Goal: Information Seeking & Learning: Learn about a topic

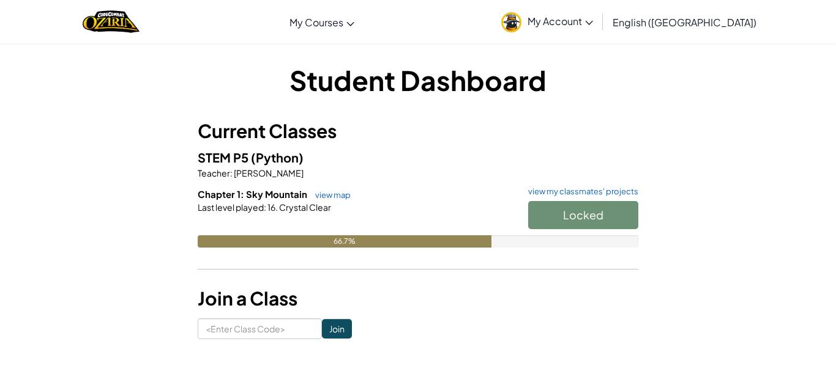
click at [557, 217] on div "Locked" at bounding box center [577, 218] width 122 height 34
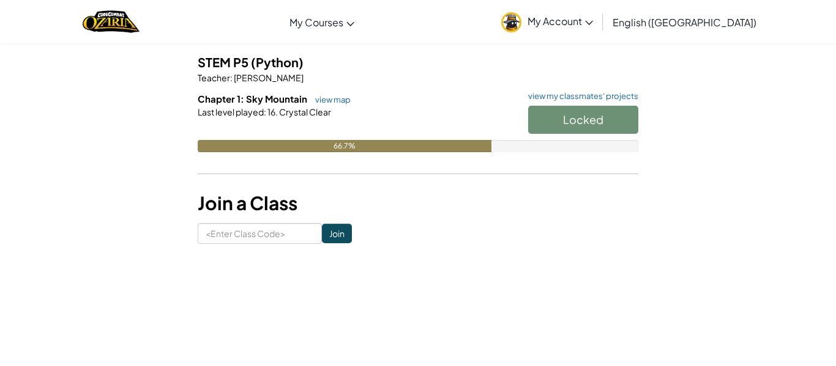
scroll to position [92, 0]
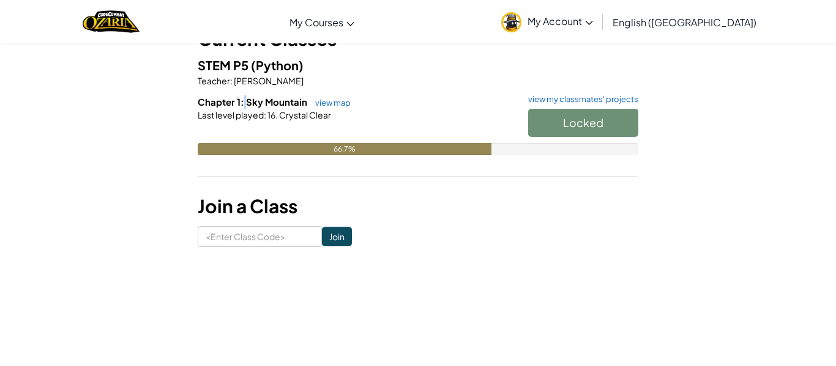
click at [246, 95] on h6 "Chapter 1: Sky Mountain view map view my classmates' projects" at bounding box center [418, 101] width 440 height 13
click at [542, 133] on button "Start" at bounding box center [583, 123] width 110 height 28
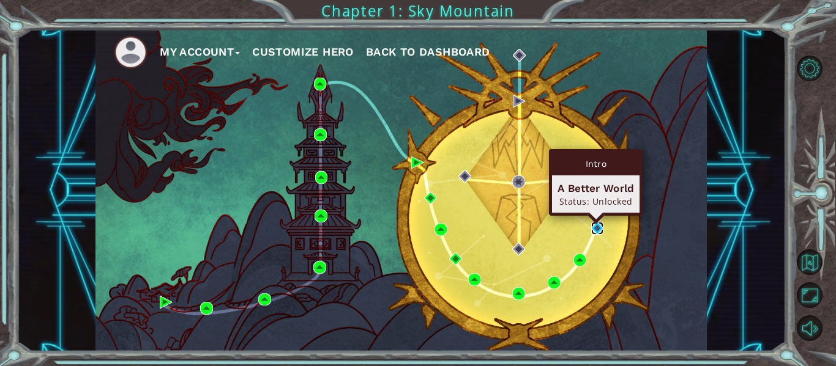
click at [595, 228] on img at bounding box center [597, 228] width 13 height 13
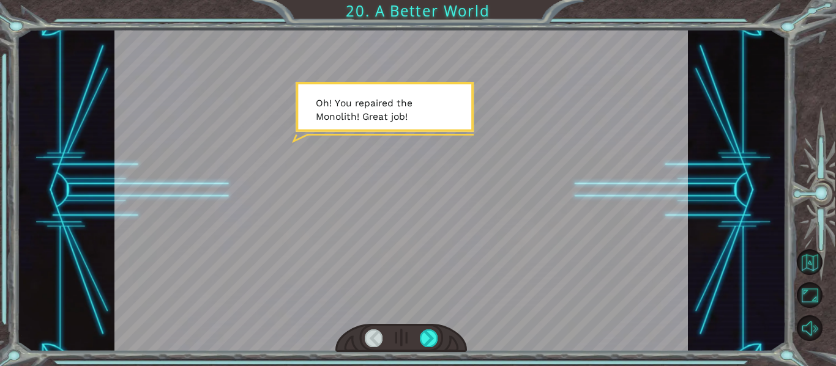
click at [346, 87] on div at bounding box center [401, 190] width 574 height 322
click at [369, 110] on div at bounding box center [401, 190] width 574 height 322
click at [428, 335] on div at bounding box center [429, 338] width 18 height 17
click at [426, 335] on div at bounding box center [429, 338] width 18 height 17
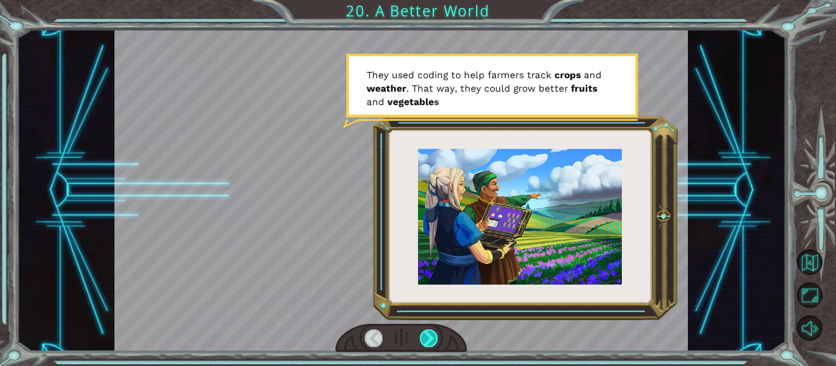
click at [426, 335] on div at bounding box center [429, 338] width 18 height 17
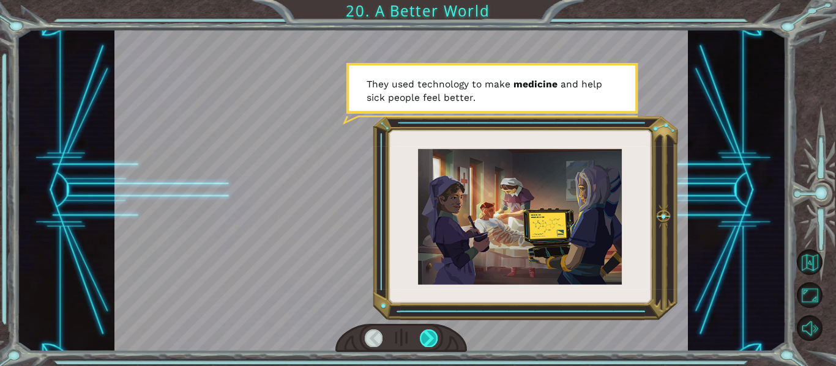
click at [425, 335] on div at bounding box center [429, 338] width 18 height 17
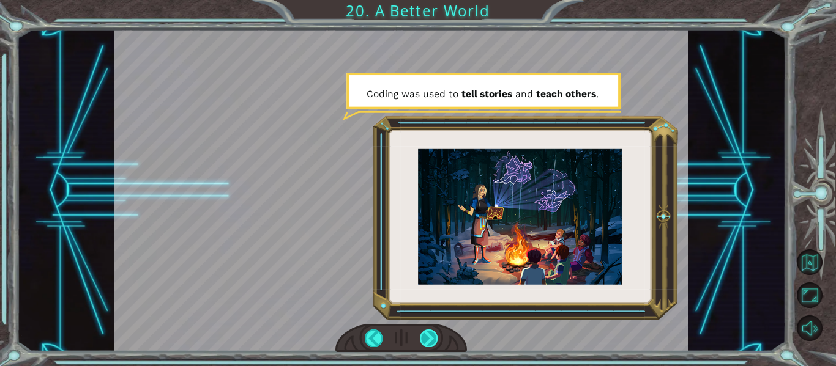
click at [421, 338] on div at bounding box center [429, 338] width 18 height 17
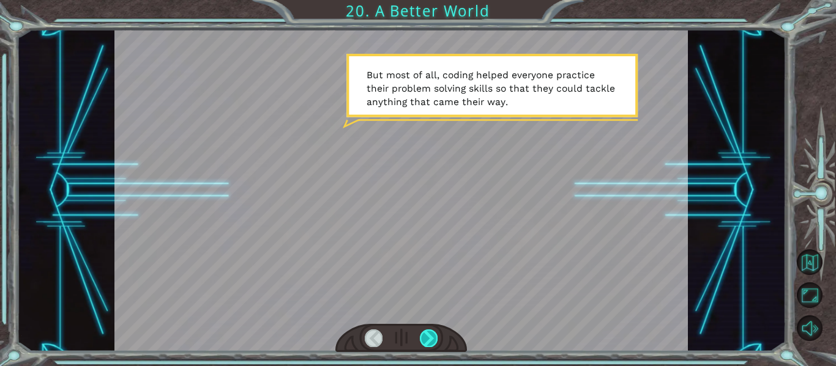
click at [421, 338] on div at bounding box center [429, 338] width 18 height 17
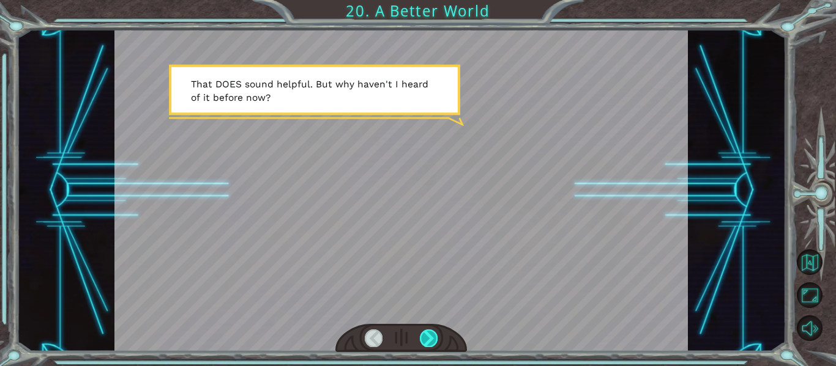
click at [429, 336] on div at bounding box center [429, 338] width 18 height 17
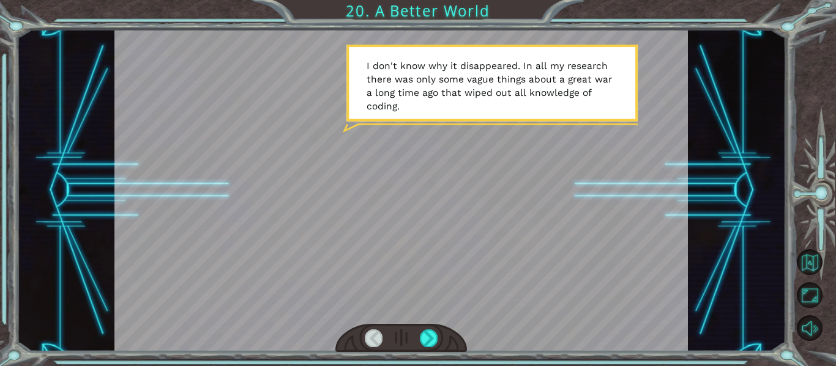
click at [438, 338] on div at bounding box center [401, 338] width 132 height 29
click at [434, 338] on div at bounding box center [429, 338] width 18 height 17
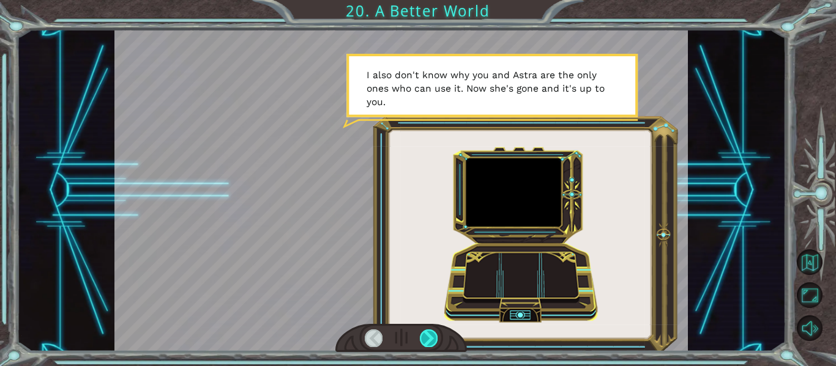
click at [424, 336] on div at bounding box center [429, 338] width 18 height 17
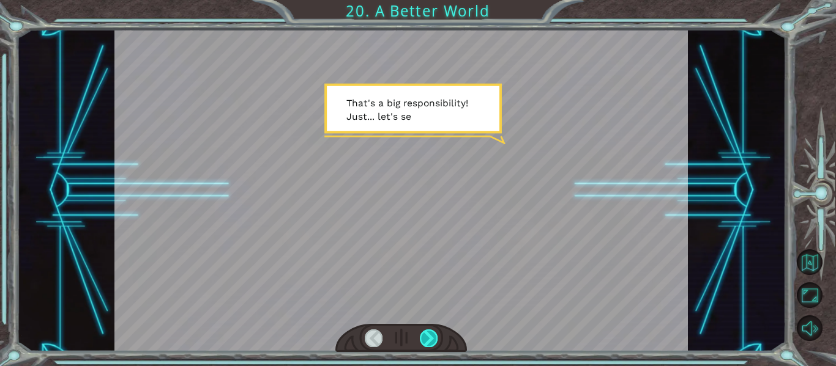
click at [424, 336] on div at bounding box center [429, 338] width 18 height 17
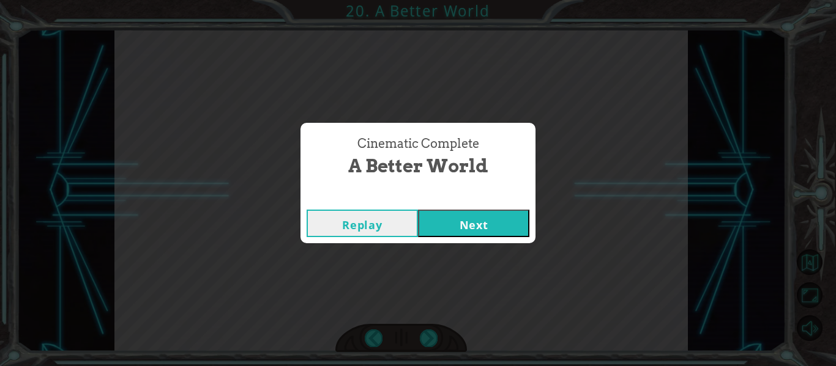
click at [485, 208] on div "Replay Next" at bounding box center [417, 224] width 235 height 40
click at [484, 217] on button "Next" at bounding box center [473, 224] width 111 height 28
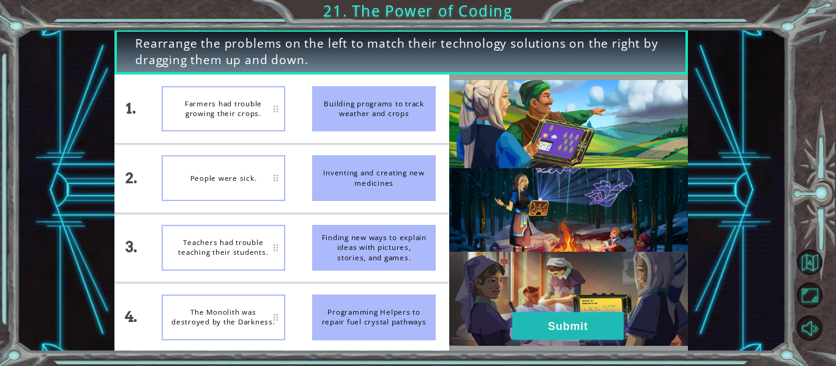
click at [553, 330] on button "Submit" at bounding box center [567, 327] width 111 height 28
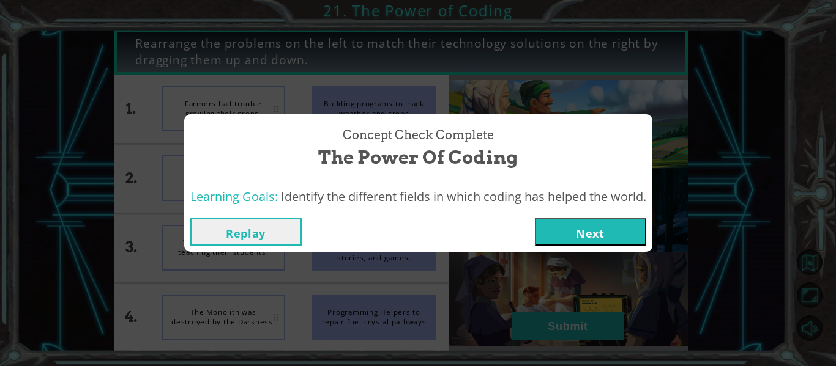
click at [573, 239] on button "Next" at bounding box center [590, 232] width 111 height 28
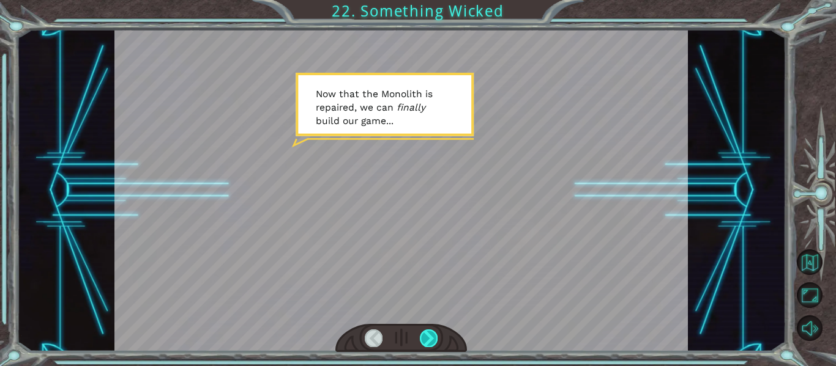
click at [428, 333] on div at bounding box center [429, 338] width 18 height 17
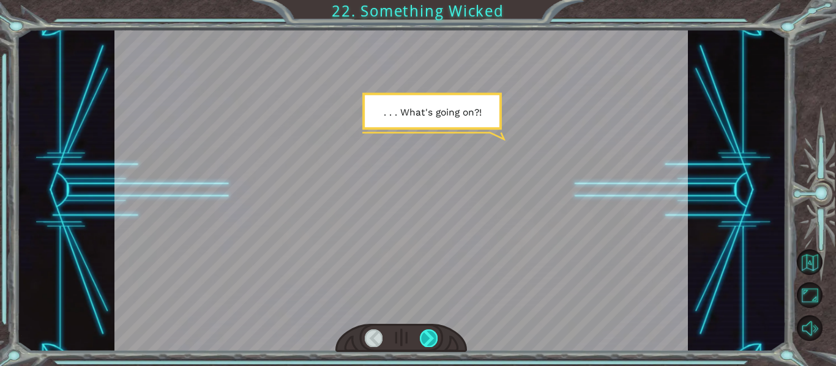
click at [428, 334] on div at bounding box center [429, 338] width 18 height 17
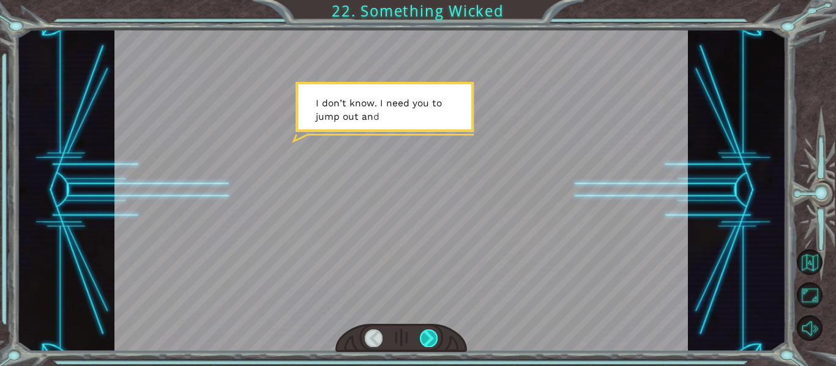
click at [428, 334] on div at bounding box center [429, 338] width 18 height 17
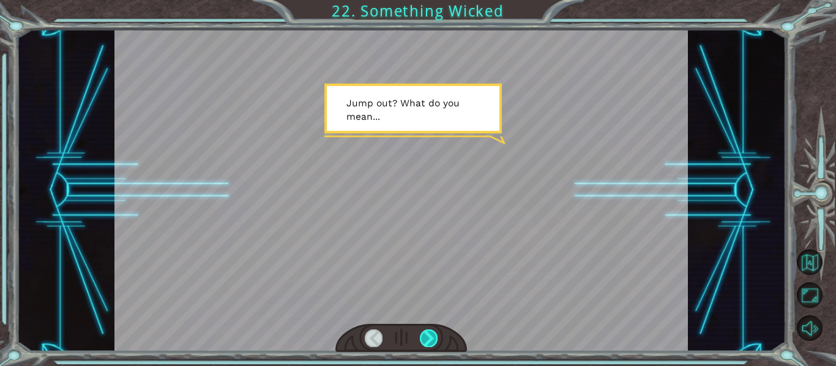
click at [428, 335] on div at bounding box center [429, 338] width 18 height 17
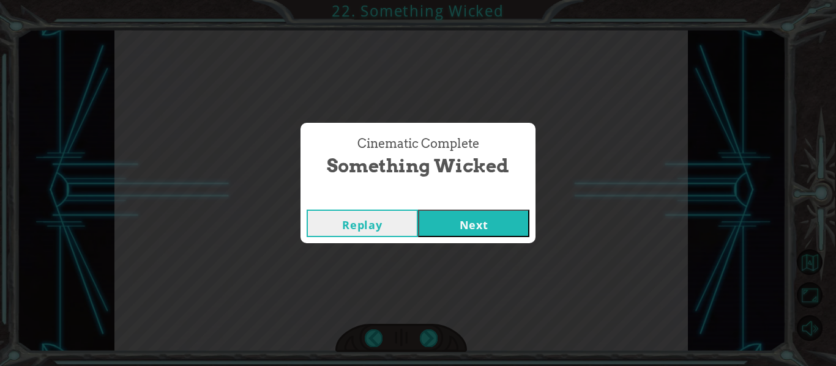
click at [440, 237] on div "Replay Next" at bounding box center [417, 224] width 235 height 40
click at [439, 234] on button "Next" at bounding box center [473, 224] width 111 height 28
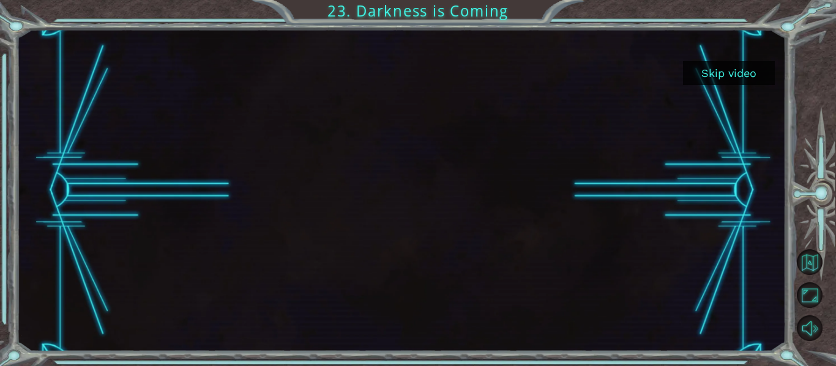
click at [394, 179] on div at bounding box center [400, 190] width 573 height 322
click at [686, 78] on button "Skip video" at bounding box center [729, 73] width 92 height 24
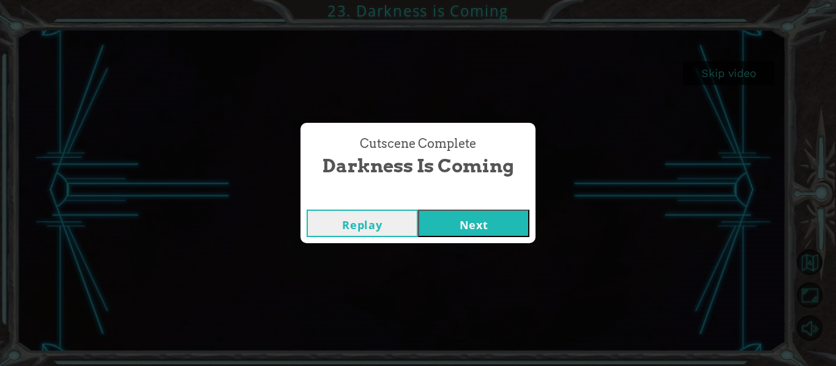
click at [447, 234] on button "Next" at bounding box center [473, 224] width 111 height 28
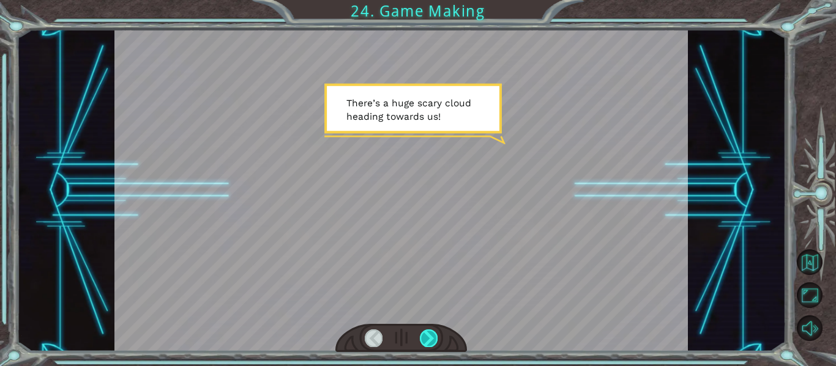
click at [426, 338] on div at bounding box center [429, 338] width 18 height 17
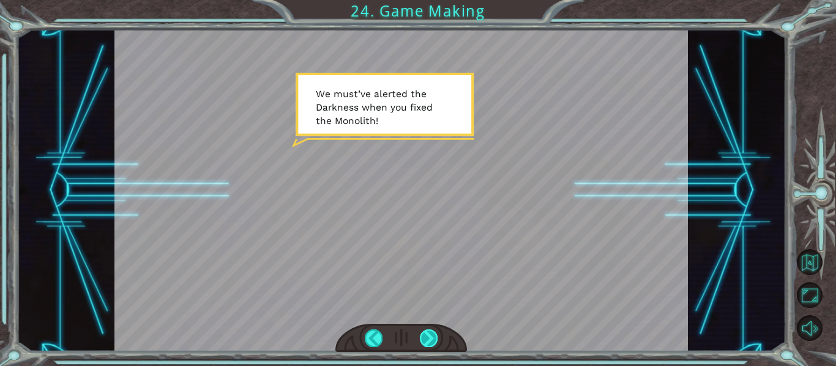
click at [426, 338] on div at bounding box center [429, 338] width 18 height 17
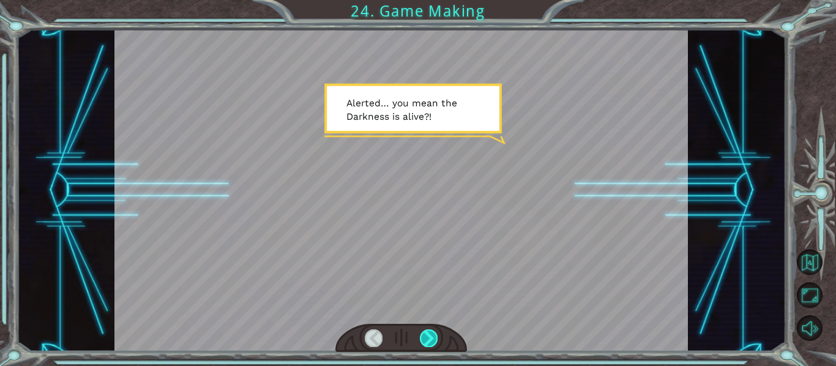
click at [425, 338] on div at bounding box center [429, 338] width 18 height 17
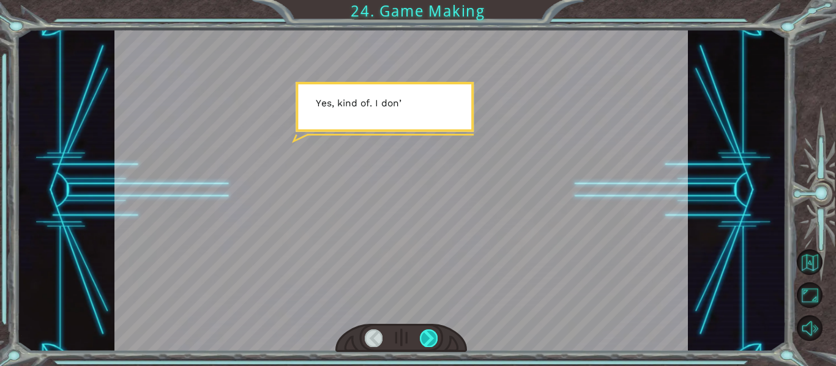
click at [425, 338] on div at bounding box center [429, 338] width 18 height 17
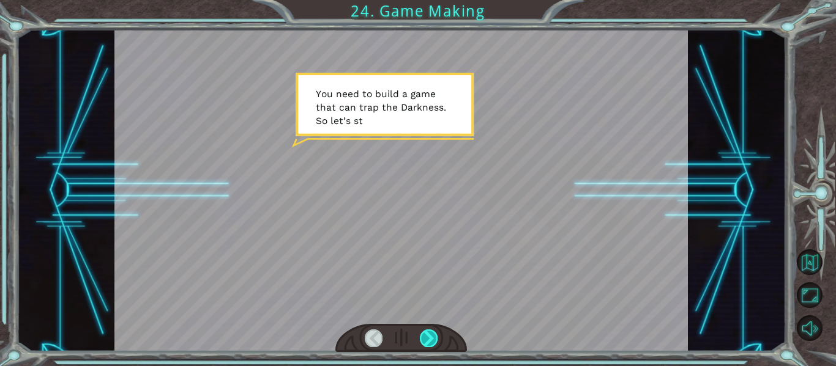
click at [425, 338] on div at bounding box center [429, 338] width 18 height 17
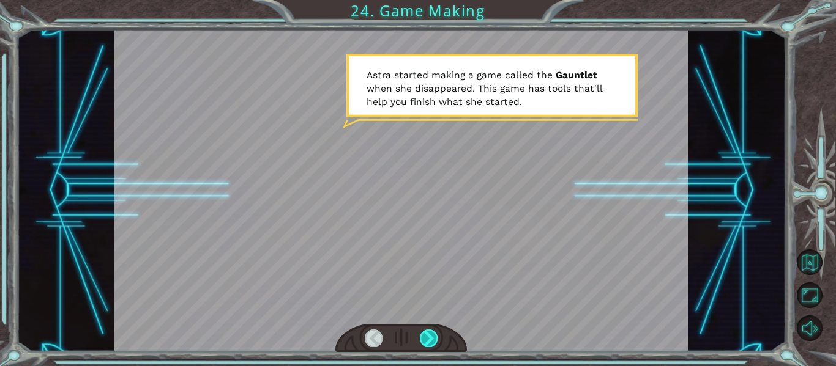
click at [425, 339] on div at bounding box center [429, 338] width 18 height 17
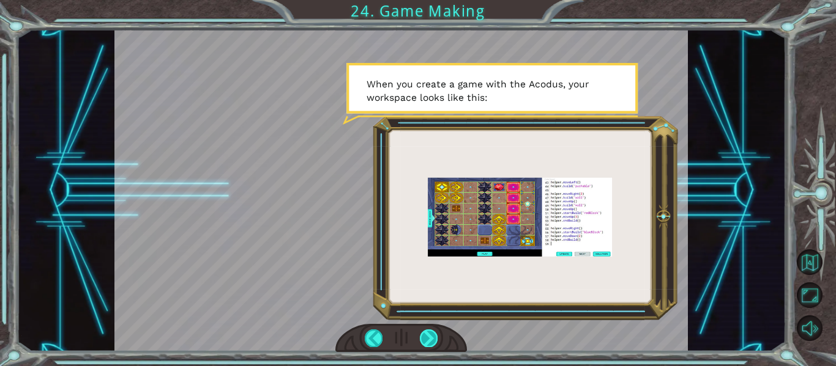
click at [425, 339] on div at bounding box center [429, 338] width 18 height 17
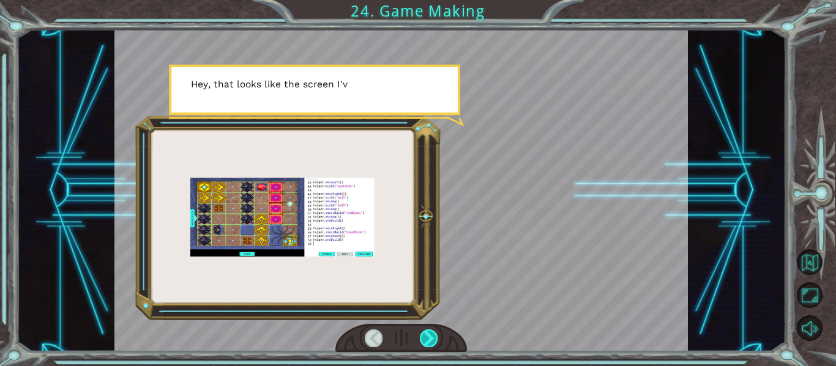
click at [425, 339] on div at bounding box center [429, 338] width 18 height 17
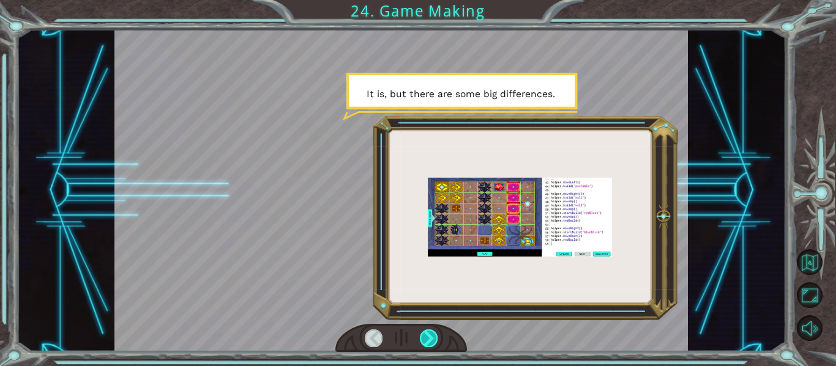
click at [425, 339] on div at bounding box center [429, 338] width 18 height 17
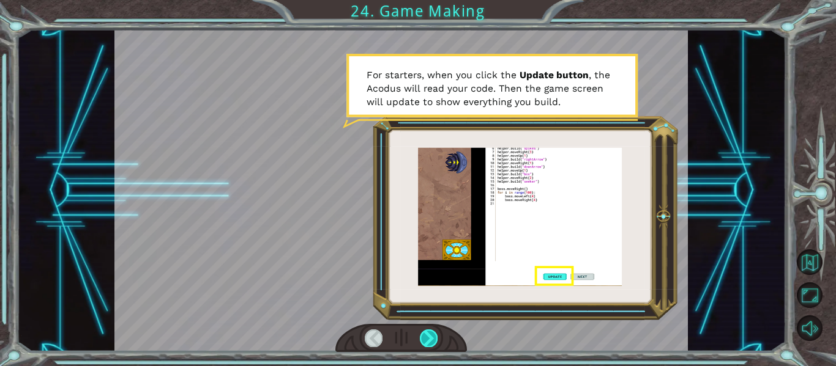
click at [425, 339] on div at bounding box center [429, 338] width 18 height 17
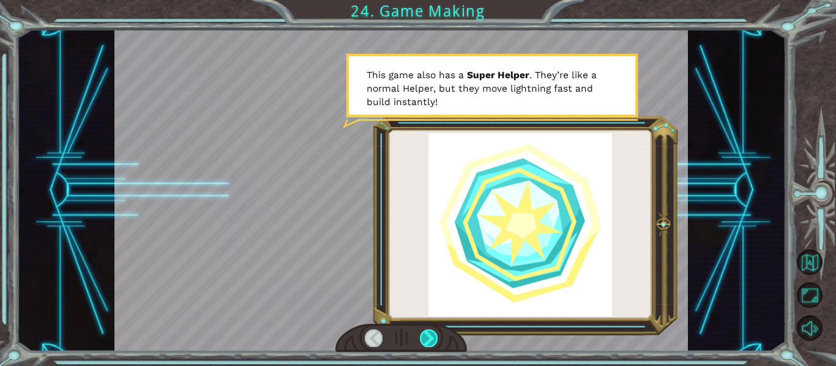
click at [425, 339] on div at bounding box center [429, 338] width 18 height 17
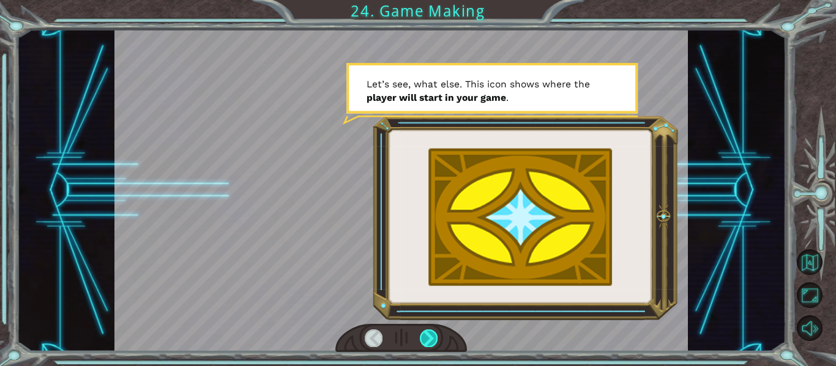
click at [425, 339] on div at bounding box center [429, 338] width 18 height 17
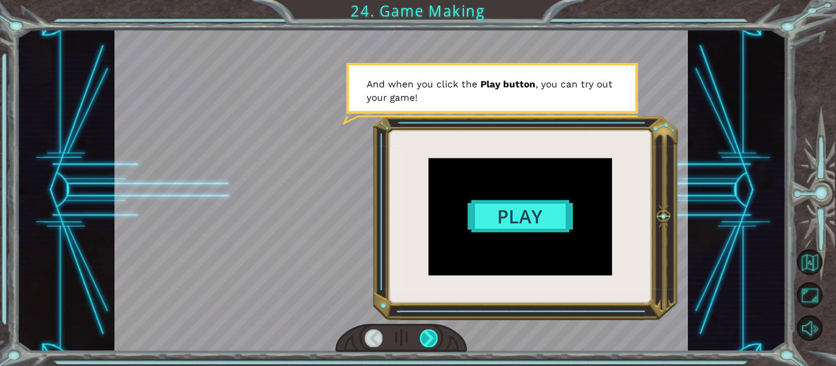
click at [425, 339] on div at bounding box center [429, 338] width 18 height 17
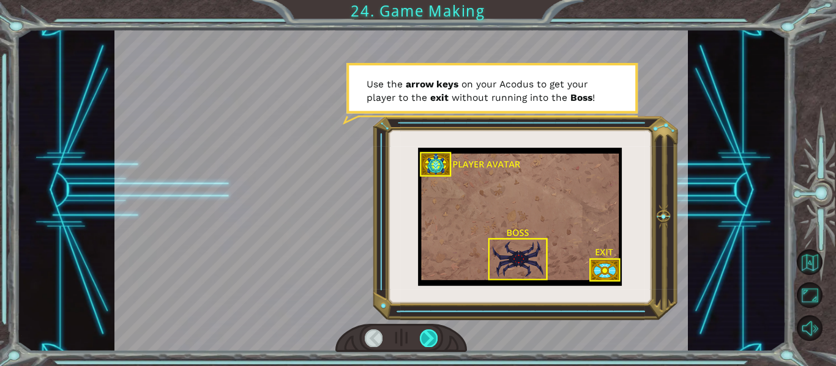
click at [425, 339] on div at bounding box center [429, 338] width 18 height 17
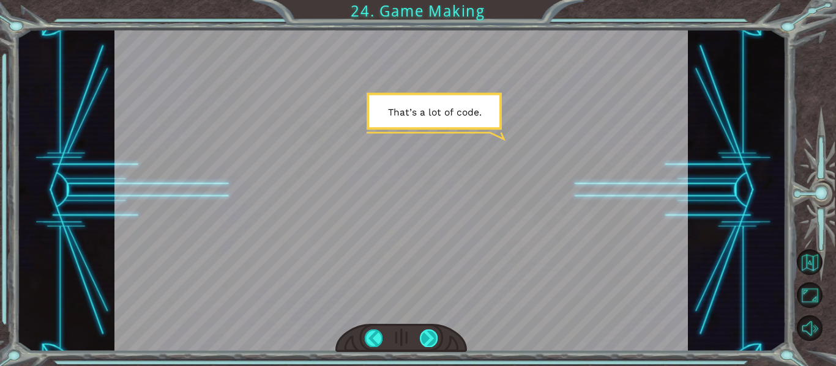
click at [431, 342] on div at bounding box center [429, 338] width 18 height 17
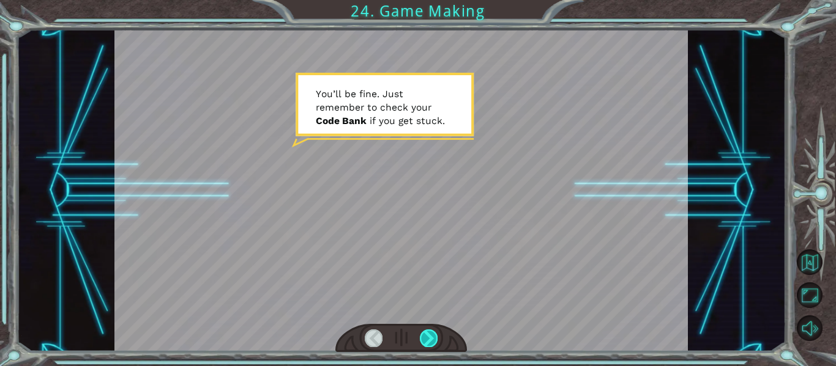
click at [421, 332] on div at bounding box center [429, 338] width 18 height 17
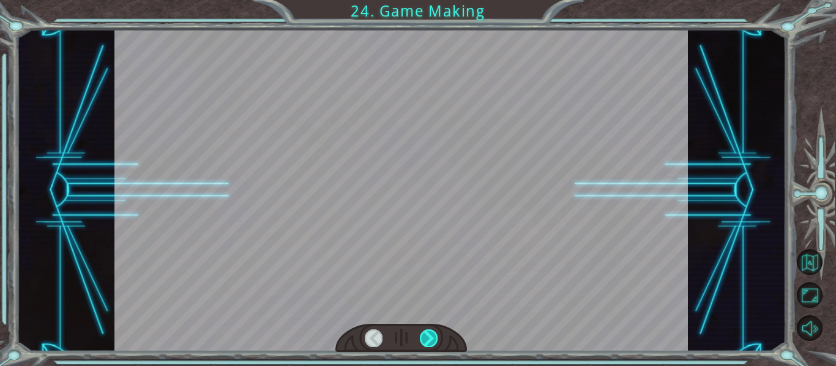
click at [421, 332] on div at bounding box center [429, 338] width 18 height 17
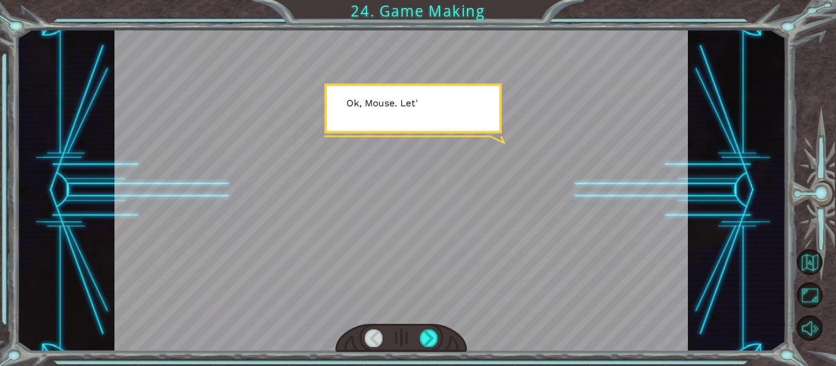
click at [423, 327] on div at bounding box center [401, 338] width 132 height 29
click at [421, 342] on div at bounding box center [429, 338] width 18 height 17
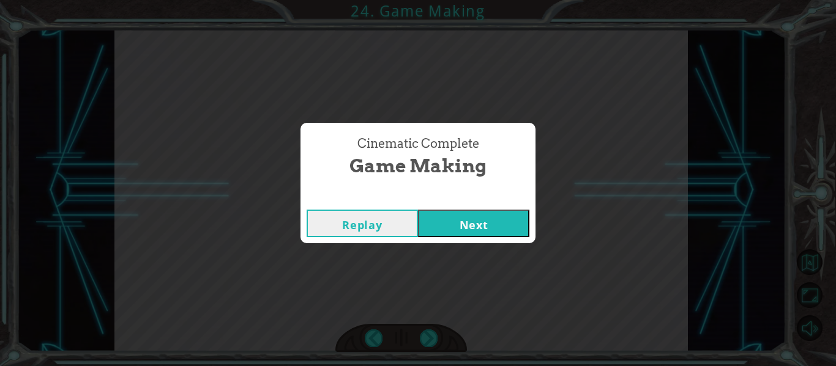
click at [428, 232] on button "Next" at bounding box center [473, 224] width 111 height 28
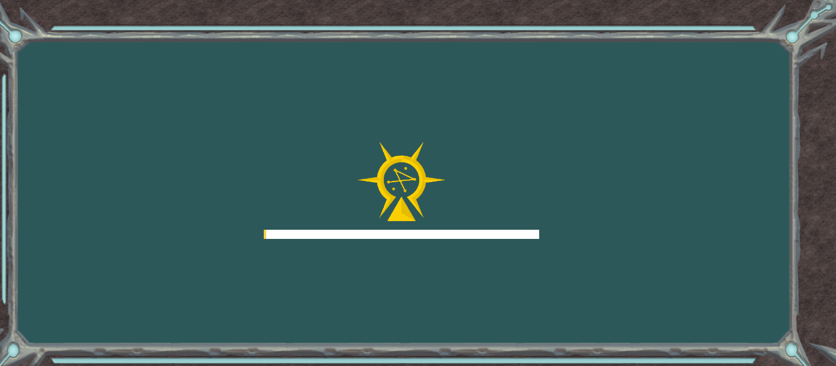
click at [429, 231] on div at bounding box center [401, 234] width 275 height 9
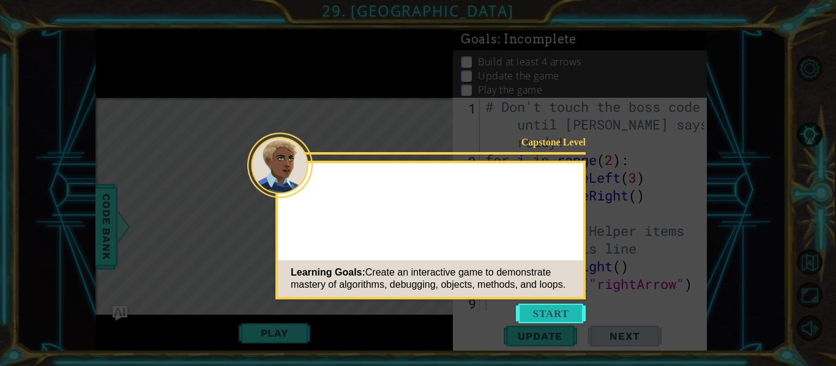
click at [546, 313] on button "Start" at bounding box center [551, 314] width 70 height 20
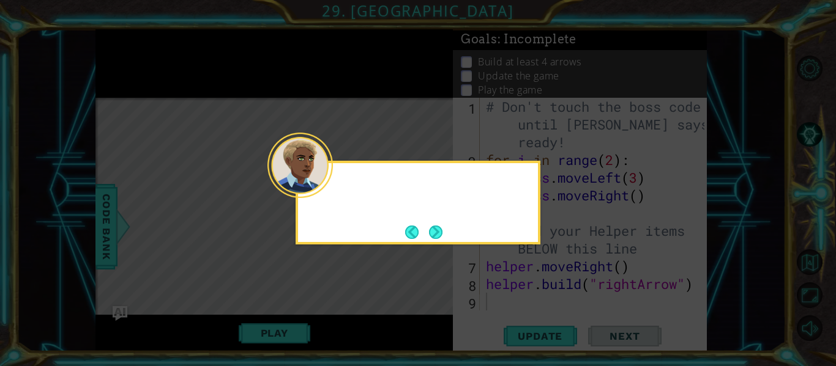
click at [431, 232] on button "Next" at bounding box center [435, 232] width 13 height 13
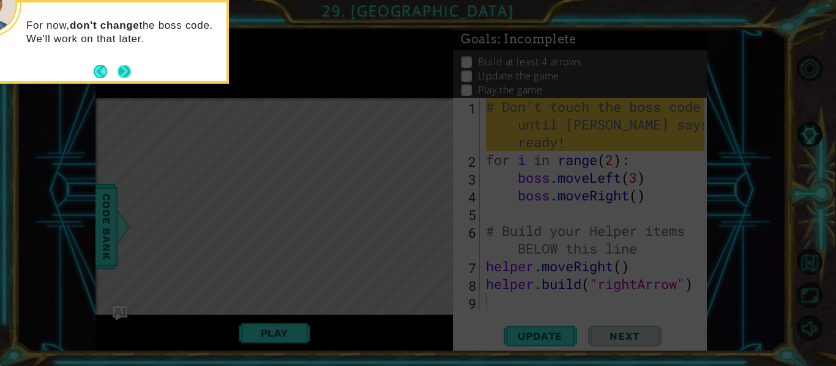
click at [123, 69] on button "Next" at bounding box center [123, 71] width 13 height 13
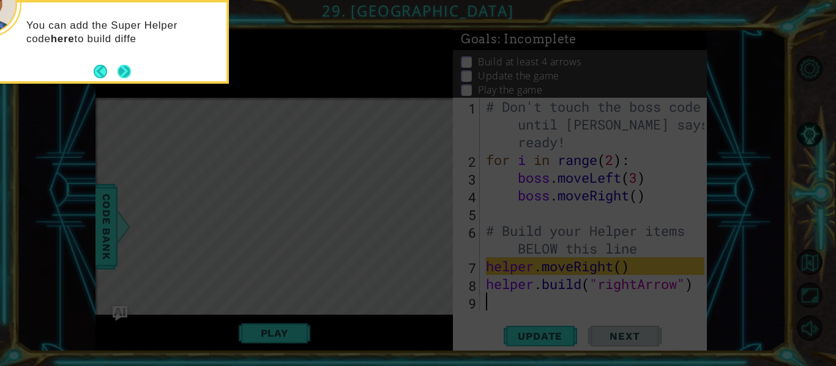
click at [124, 72] on button "Next" at bounding box center [123, 71] width 13 height 13
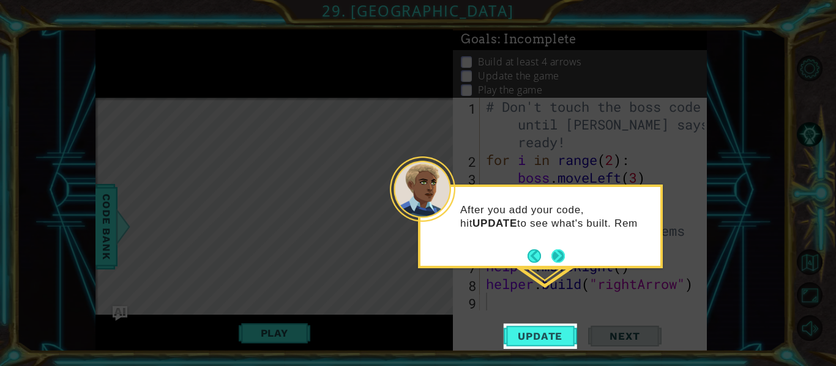
click at [562, 260] on button "Next" at bounding box center [557, 256] width 13 height 13
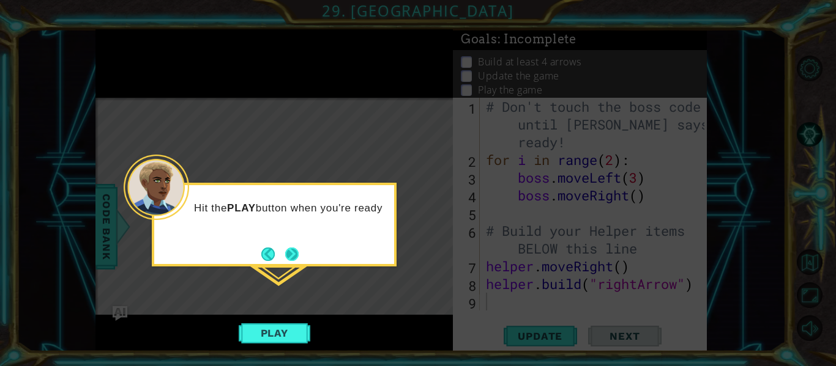
click at [294, 248] on button "Next" at bounding box center [291, 254] width 13 height 13
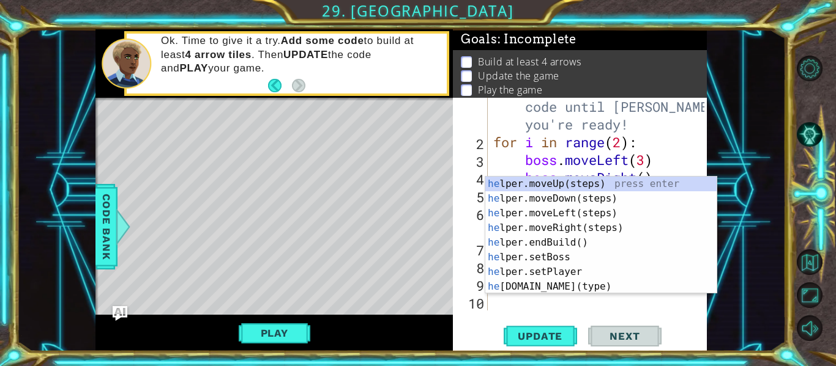
scroll to position [18, 0]
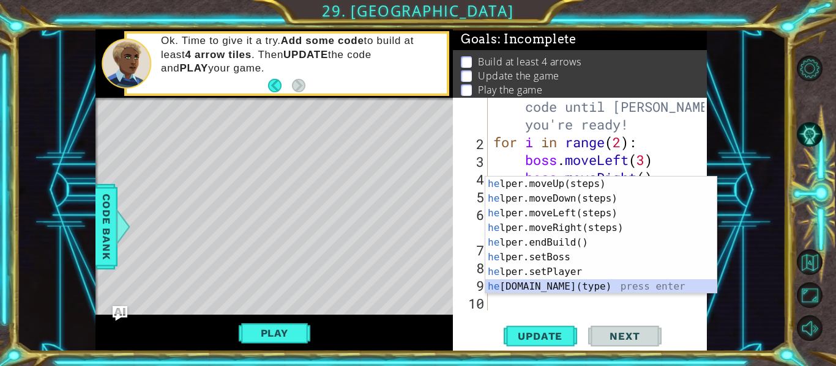
click at [553, 289] on div "he lper.moveUp(steps) press enter he lper.moveDown(steps) press enter he lper.m…" at bounding box center [600, 250] width 231 height 147
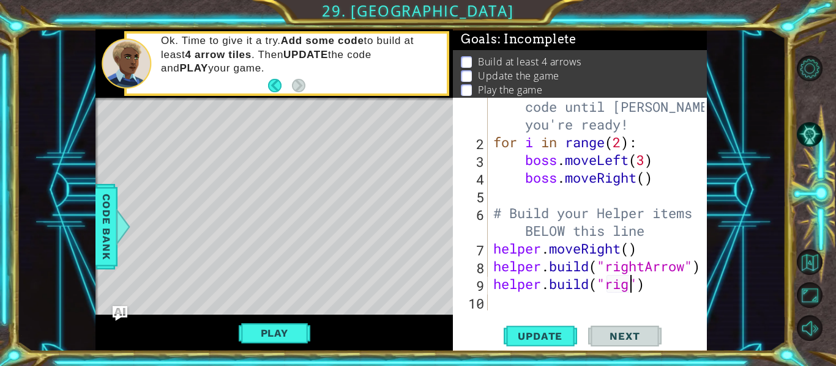
scroll to position [0, 7]
type textarea "[DOMAIN_NAME]("rightArrow")"
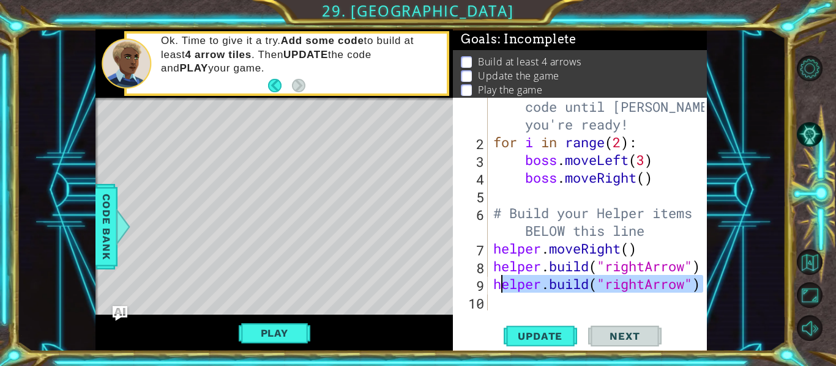
drag, startPoint x: 701, startPoint y: 290, endPoint x: 494, endPoint y: 284, distance: 206.9
click at [494, 284] on div "[DOMAIN_NAME]("rightArrow") 1 2 3 4 5 6 7 8 9 10 # Don't touch the boss code un…" at bounding box center [578, 204] width 251 height 213
click at [496, 295] on div "# Don't touch the boss code until [PERSON_NAME] says you're ready! for i in ran…" at bounding box center [601, 222] width 220 height 284
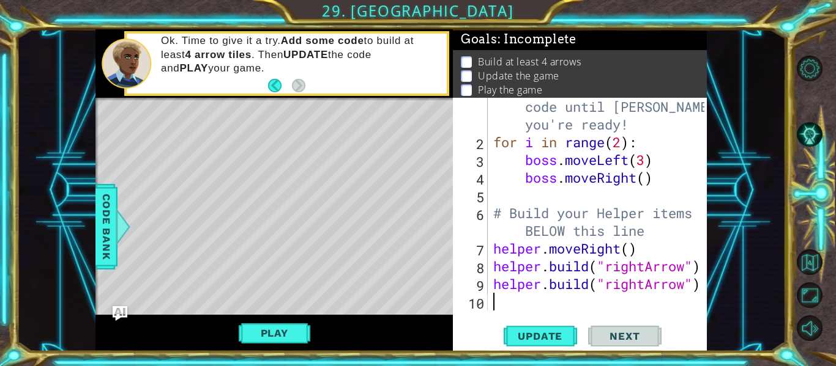
paste textarea "[DOMAIN_NAME]("rightArrow")"
type textarea "[DOMAIN_NAME]("rightArrow")"
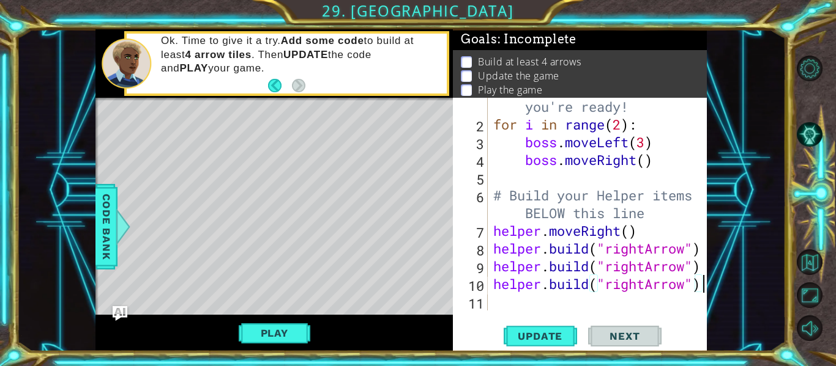
click at [505, 300] on div "# Don't touch the boss code until [PERSON_NAME] says you're ready! for i in ran…" at bounding box center [601, 204] width 220 height 284
paste textarea "[DOMAIN_NAME]("rightArrow")"
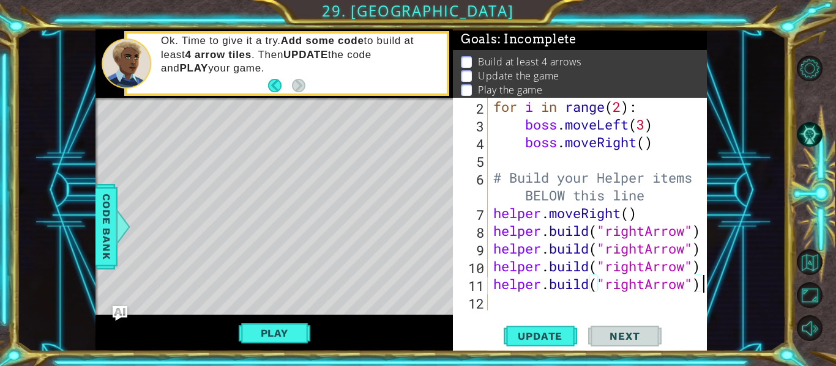
scroll to position [53, 0]
type textarea "[DOMAIN_NAME]("rightArrow")"
click at [533, 335] on span "Update" at bounding box center [539, 336] width 69 height 12
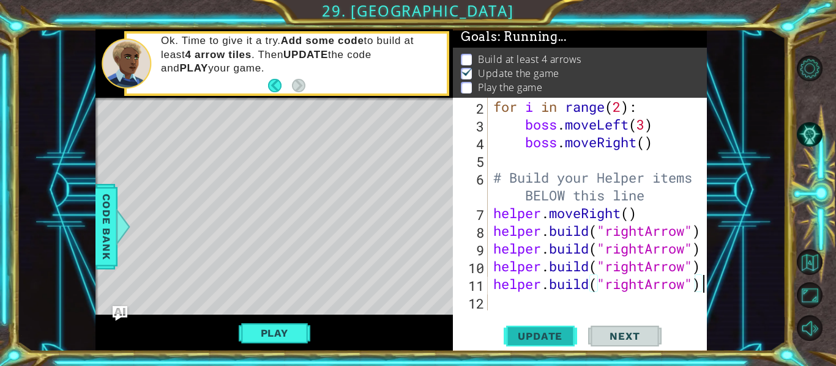
scroll to position [3, 0]
click at [293, 329] on button "Play" at bounding box center [275, 333] width 72 height 23
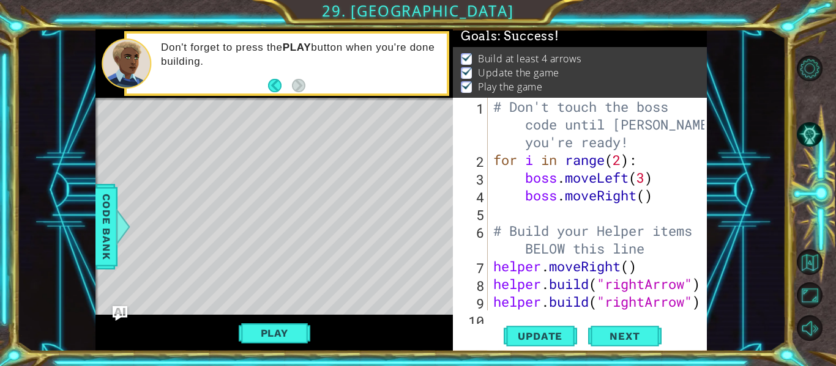
scroll to position [0, 0]
click at [601, 338] on span "Next" at bounding box center [624, 336] width 54 height 12
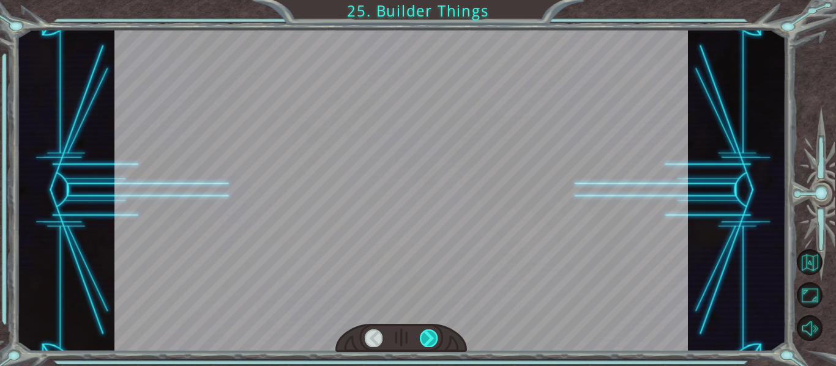
click at [422, 340] on div at bounding box center [429, 338] width 18 height 17
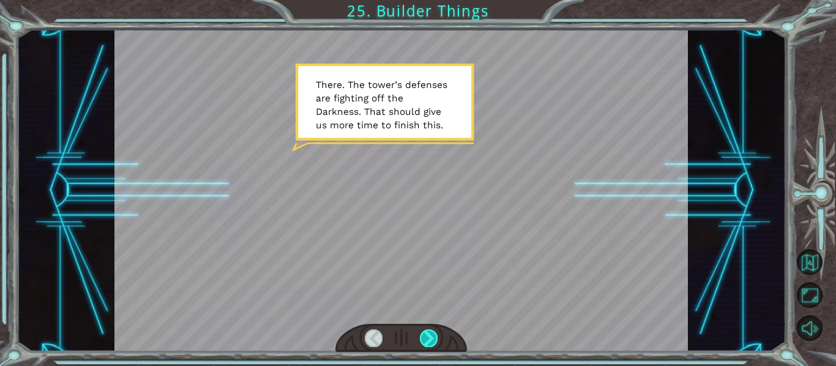
click at [429, 338] on div at bounding box center [429, 338] width 18 height 17
click at [425, 336] on div at bounding box center [429, 338] width 18 height 17
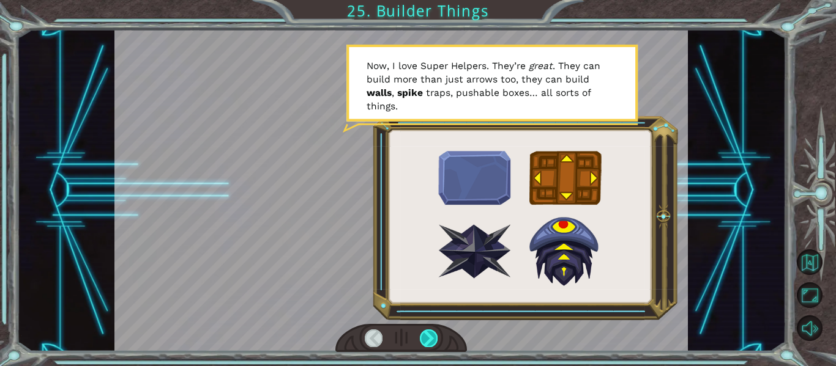
click at [425, 338] on div at bounding box center [429, 338] width 18 height 17
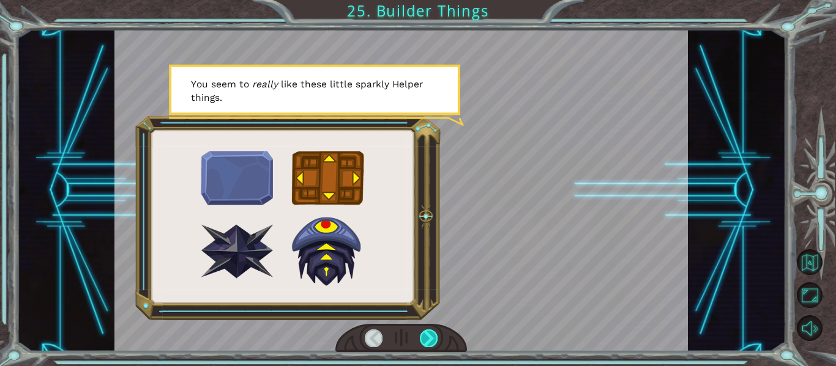
click at [425, 338] on div at bounding box center [429, 338] width 18 height 17
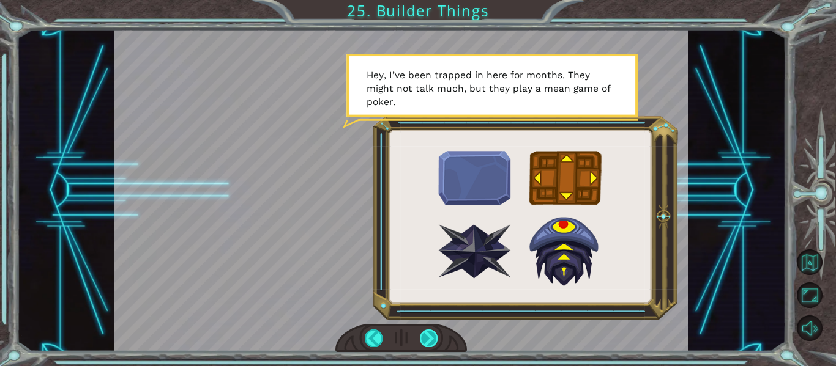
click at [433, 344] on div at bounding box center [429, 338] width 18 height 17
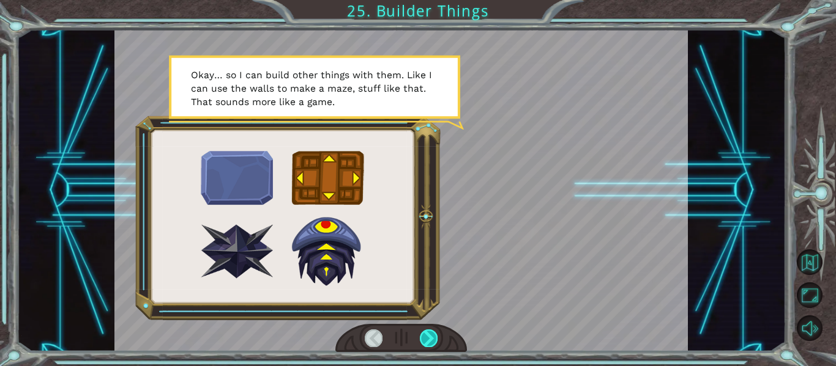
click at [425, 342] on div at bounding box center [429, 338] width 18 height 17
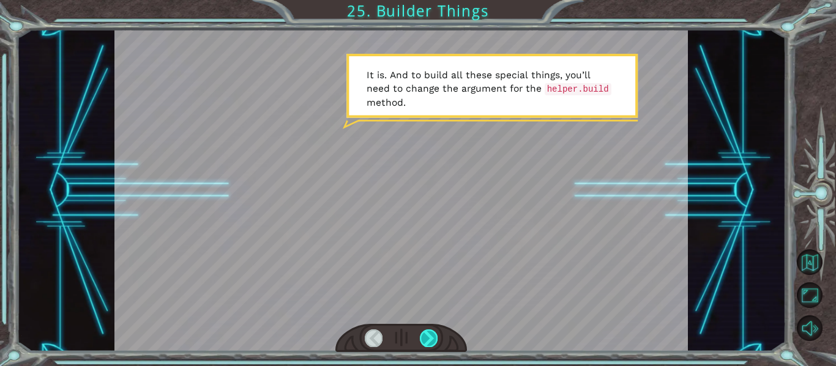
click at [434, 341] on div at bounding box center [429, 338] width 18 height 17
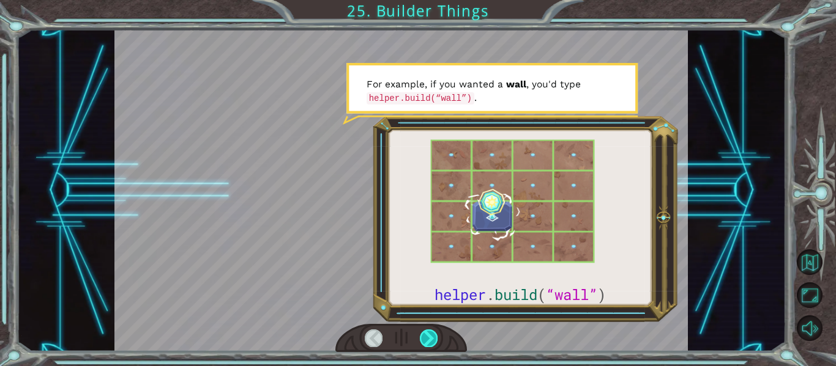
click at [434, 341] on div at bounding box center [429, 338] width 18 height 17
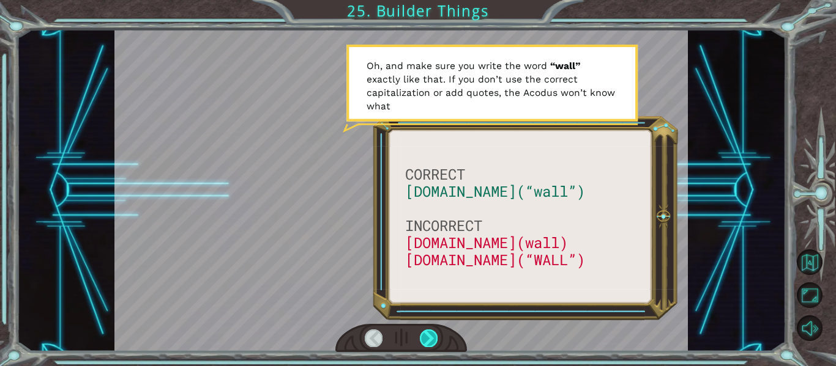
click at [433, 338] on div at bounding box center [429, 338] width 18 height 17
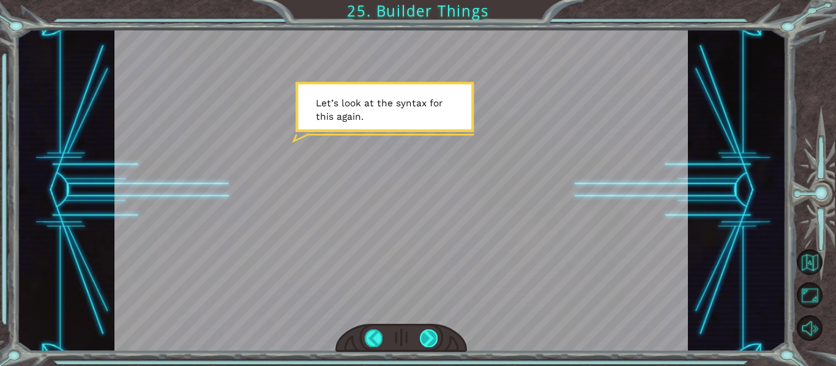
click at [433, 338] on div at bounding box center [429, 338] width 18 height 17
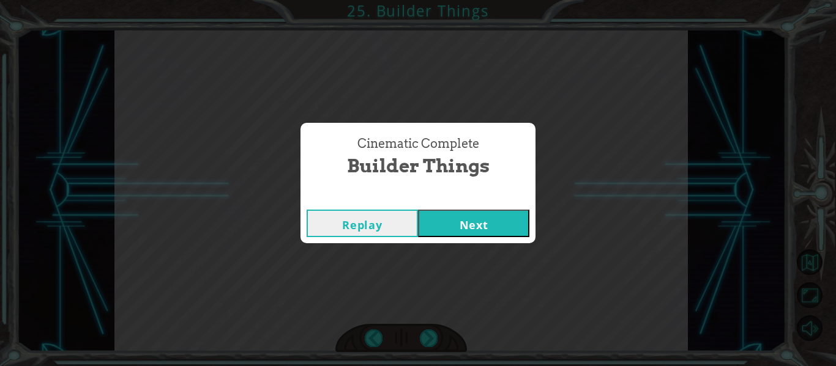
click at [425, 220] on button "Next" at bounding box center [473, 224] width 111 height 28
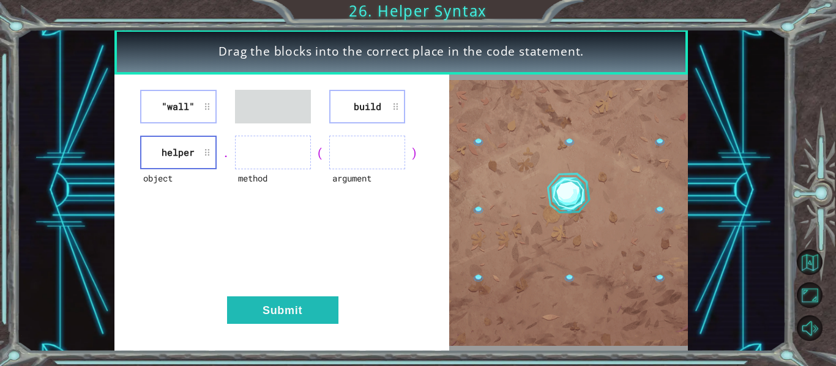
drag, startPoint x: 252, startPoint y: 112, endPoint x: 267, endPoint y: 163, distance: 53.4
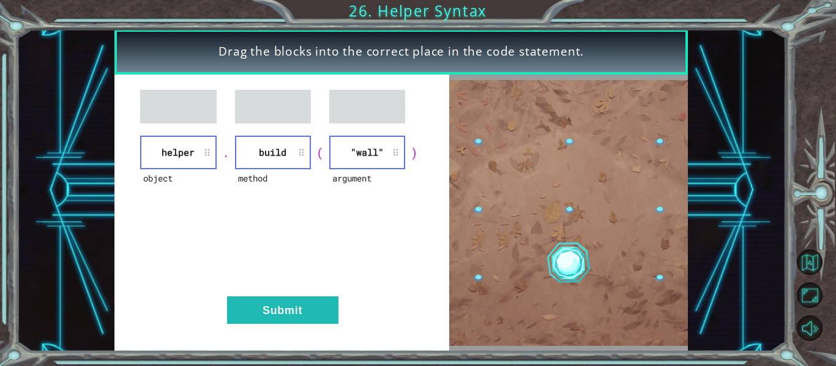
click at [322, 295] on div "object helper . method build ( argument "wall" ) Submit" at bounding box center [281, 213] width 335 height 277
click at [319, 303] on button "Submit" at bounding box center [282, 311] width 111 height 28
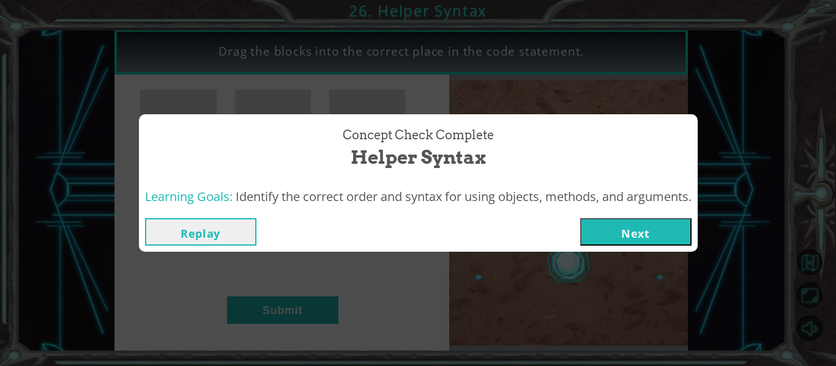
click at [659, 231] on button "Next" at bounding box center [635, 232] width 111 height 28
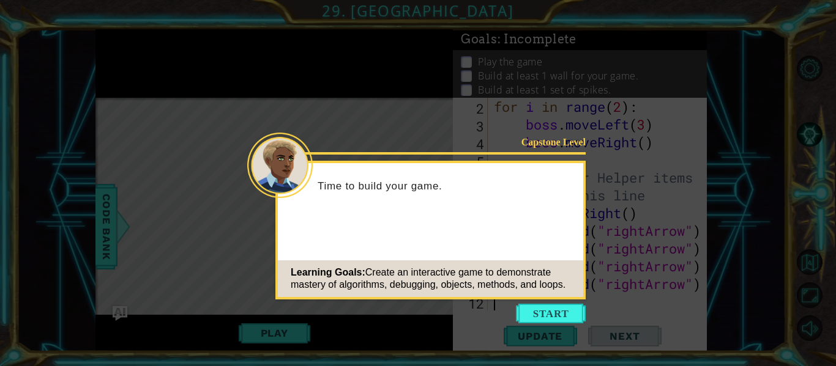
scroll to position [53, 0]
click at [561, 304] on button "Start" at bounding box center [551, 314] width 70 height 20
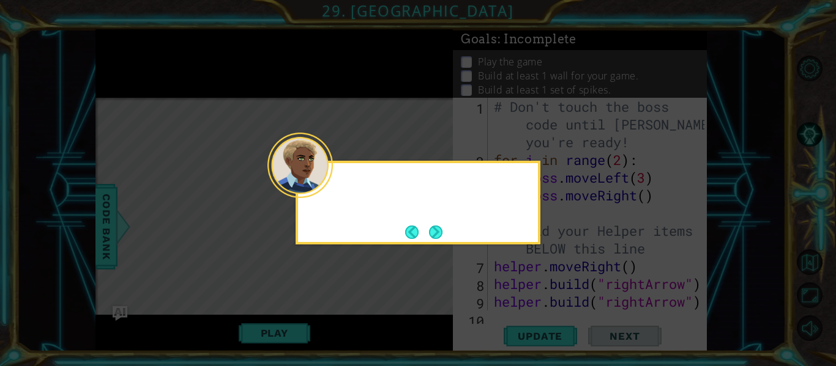
scroll to position [0, 0]
click at [435, 227] on button "Next" at bounding box center [435, 232] width 13 height 13
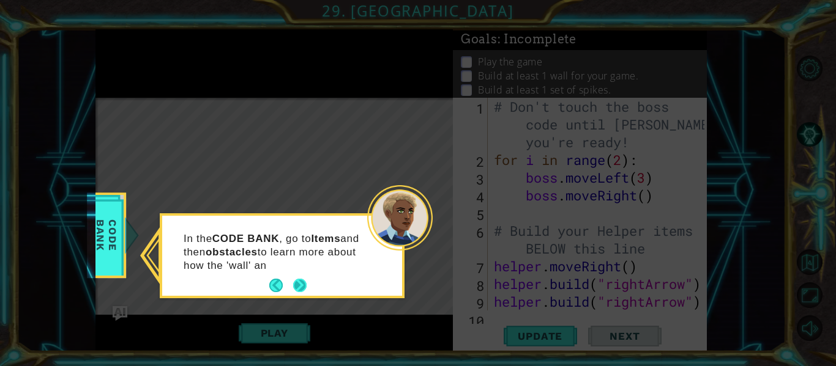
click at [298, 283] on button "Next" at bounding box center [299, 285] width 13 height 13
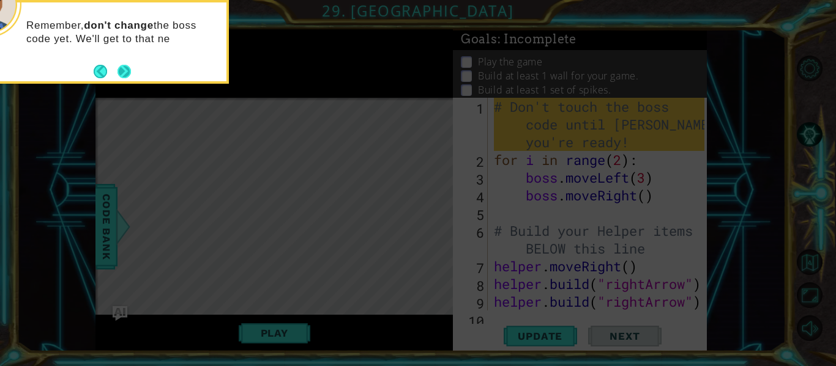
click at [121, 72] on button "Next" at bounding box center [123, 71] width 13 height 13
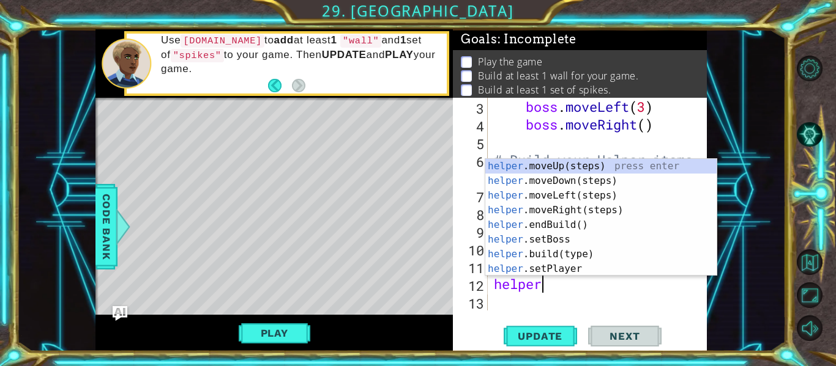
scroll to position [0, 2]
click at [557, 253] on div "helper. moveUp(steps) press enter helper. moveDown(steps) press enter helper. m…" at bounding box center [600, 232] width 231 height 147
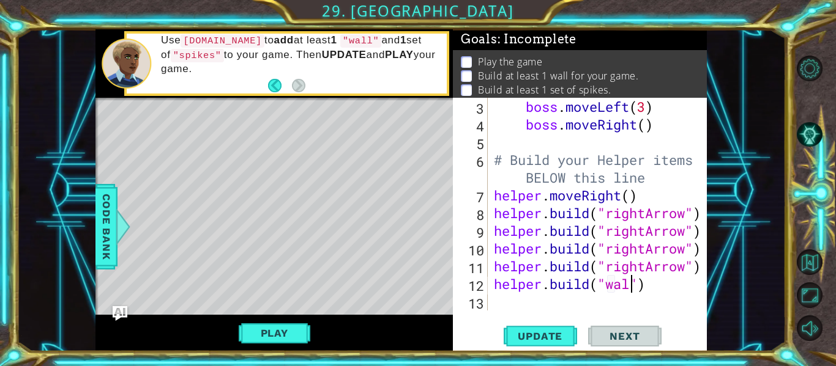
type textarea "[DOMAIN_NAME]("wall")"
click at [667, 291] on div "boss . moveLeft ( 3 ) boss . moveRight ( ) # Build your Helper items BELOW this…" at bounding box center [600, 222] width 219 height 248
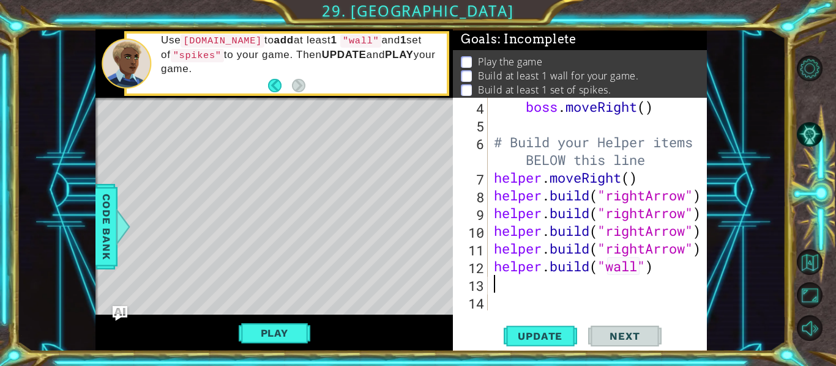
scroll to position [89, 0]
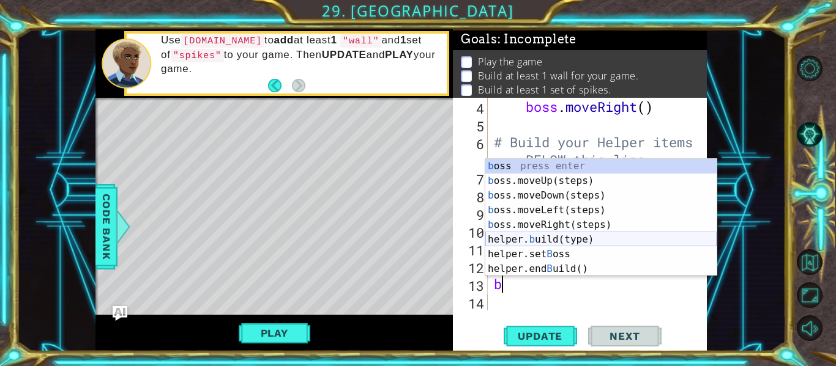
click at [570, 237] on div "b oss press enter b oss.moveUp(steps) press enter b oss.moveDown(steps) press e…" at bounding box center [600, 232] width 231 height 147
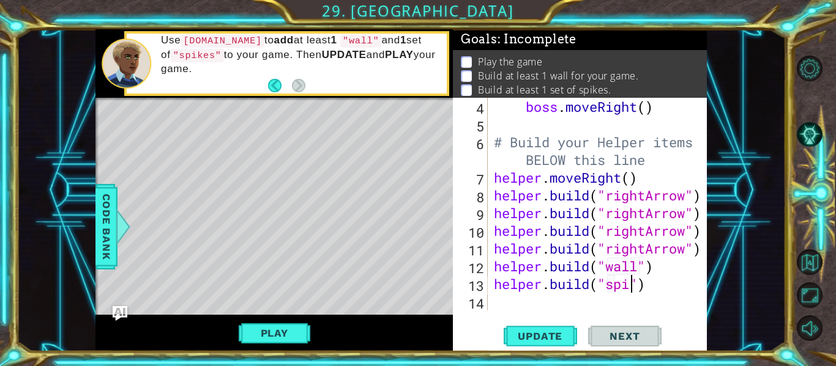
scroll to position [0, 7]
click at [576, 339] on div "Update Next" at bounding box center [582, 336] width 254 height 25
click at [566, 336] on span "Update" at bounding box center [539, 336] width 69 height 12
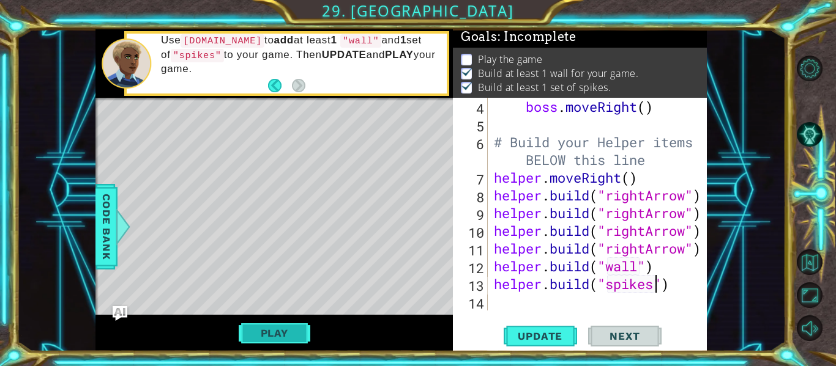
scroll to position [3, 0]
click at [283, 325] on button "Play" at bounding box center [275, 333] width 72 height 23
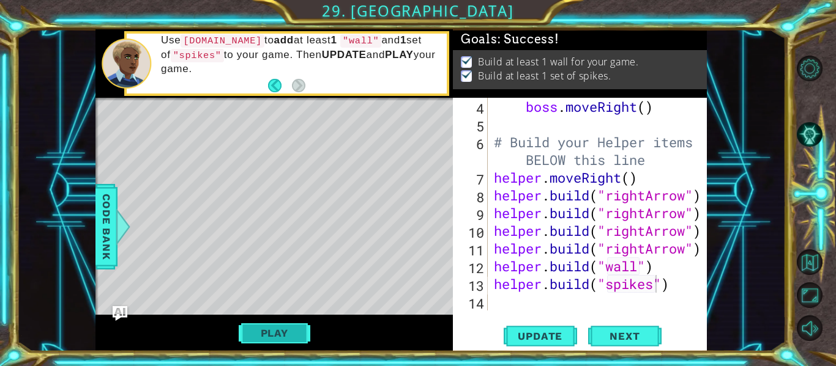
scroll to position [0, 0]
click at [621, 343] on button "Next" at bounding box center [624, 336] width 73 height 25
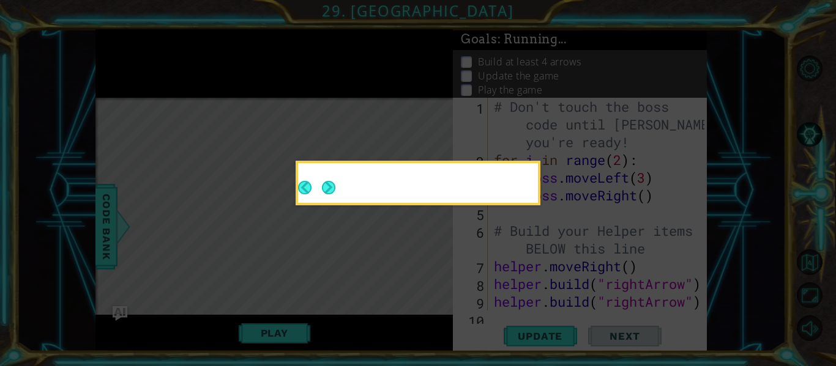
click at [618, 337] on icon at bounding box center [418, 183] width 836 height 366
click at [325, 187] on button "Next" at bounding box center [328, 187] width 13 height 13
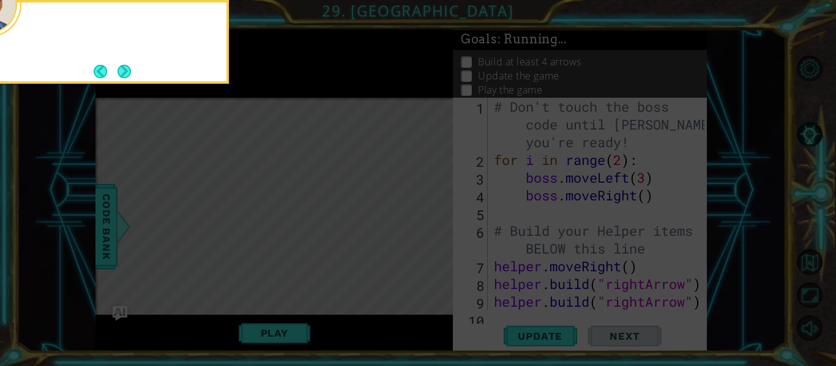
click at [324, 187] on icon at bounding box center [418, 54] width 836 height 623
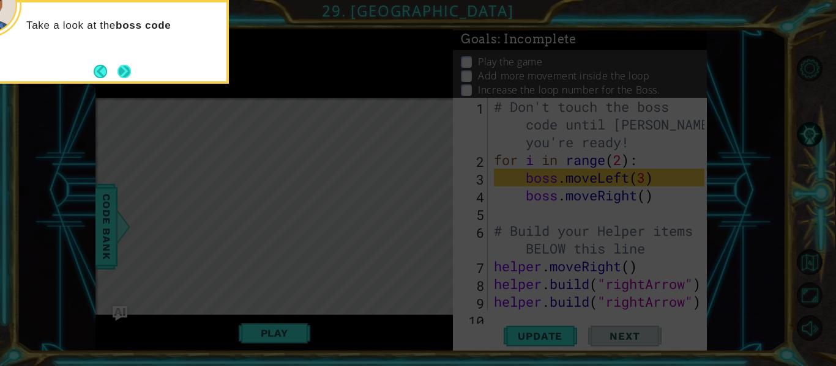
click at [125, 76] on button "Next" at bounding box center [123, 71] width 13 height 13
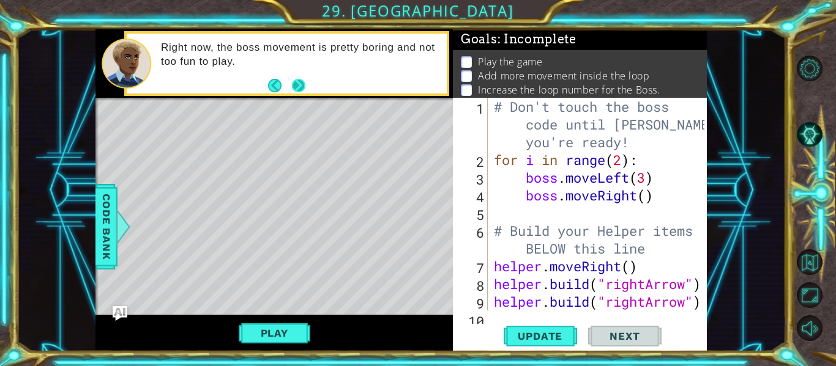
click at [296, 87] on button "Next" at bounding box center [298, 84] width 13 height 13
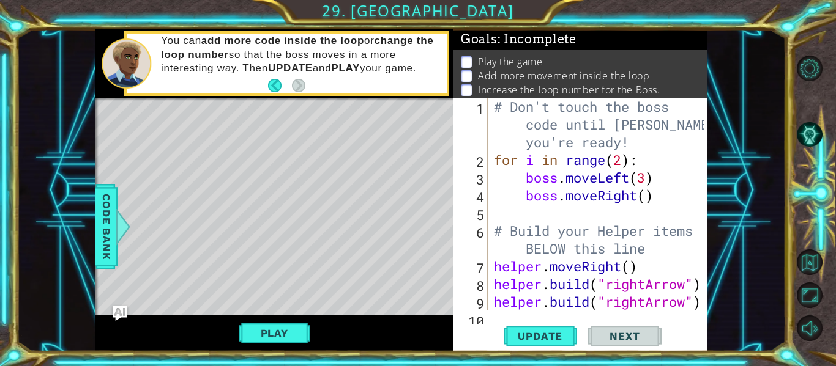
click at [621, 164] on div "# Don't touch the boss code until [PERSON_NAME] says you're ready! for i in ran…" at bounding box center [600, 240] width 219 height 284
click at [637, 177] on div "# Don't touch the boss code until [PERSON_NAME] says you're ready! for i in ran…" at bounding box center [600, 240] width 219 height 284
click at [642, 181] on div "# Don't touch the boss code until [PERSON_NAME] says you're ready! for i in ran…" at bounding box center [600, 240] width 219 height 284
click at [645, 181] on div "# Don't touch the boss code until [PERSON_NAME] says you're ready! for i in ran…" at bounding box center [600, 240] width 219 height 284
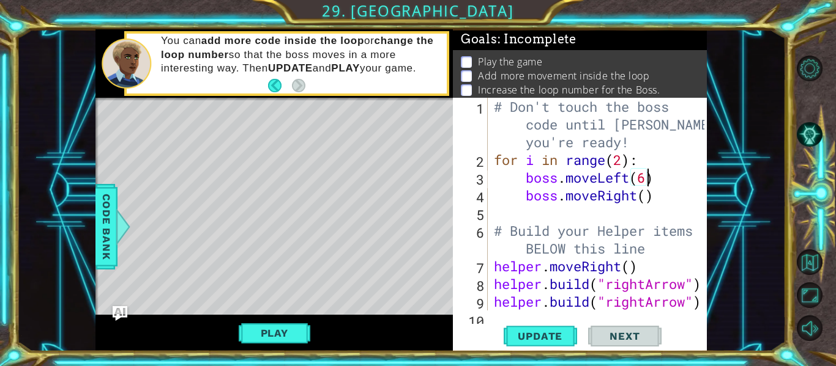
scroll to position [0, 7]
click at [647, 194] on div "# Don't touch the boss code until [PERSON_NAME] says you're ready! for i in ran…" at bounding box center [600, 240] width 219 height 284
click at [625, 154] on div "# Don't touch the boss code until [PERSON_NAME] says you're ready! for i in ran…" at bounding box center [600, 240] width 219 height 284
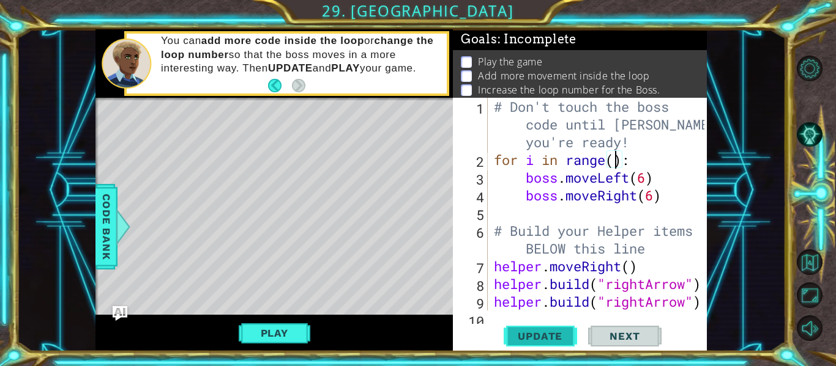
click at [527, 336] on span "Update" at bounding box center [539, 336] width 69 height 12
click at [251, 330] on button "Play" at bounding box center [275, 333] width 72 height 23
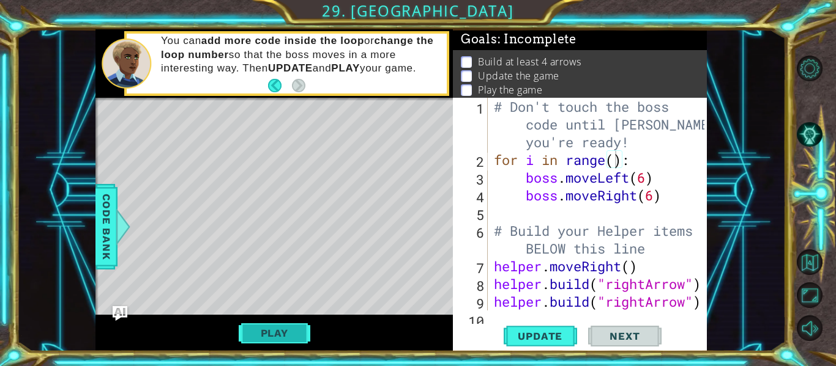
click at [267, 335] on button "Play" at bounding box center [275, 333] width 72 height 23
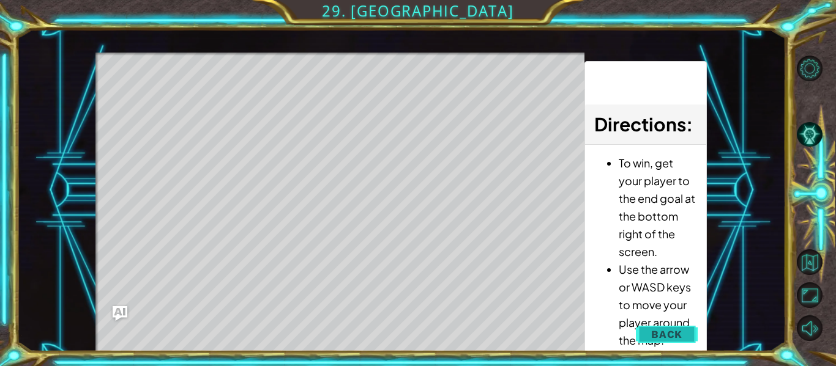
click at [679, 335] on span "Back" at bounding box center [666, 335] width 31 height 12
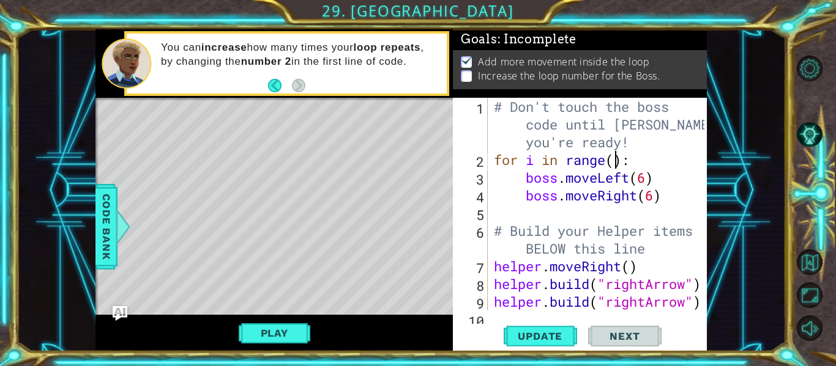
click at [611, 165] on div "# Don't touch the boss code until [PERSON_NAME] says you're ready! for i in ran…" at bounding box center [600, 240] width 219 height 284
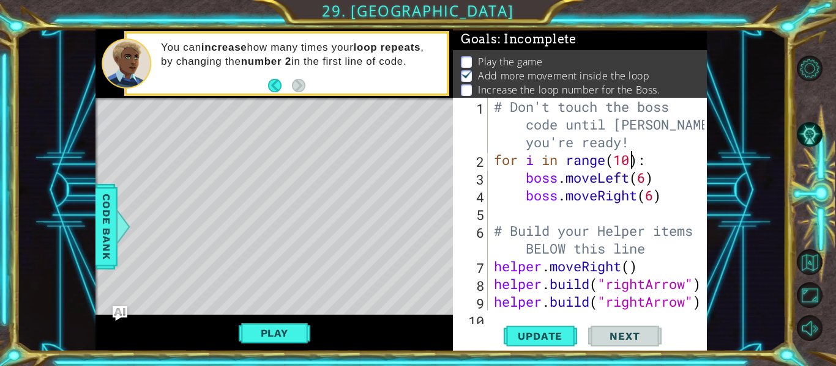
scroll to position [0, 6]
type textarea "for i in range(10):"
click at [537, 338] on span "Update" at bounding box center [539, 336] width 69 height 12
click at [299, 336] on button "Play" at bounding box center [275, 333] width 72 height 23
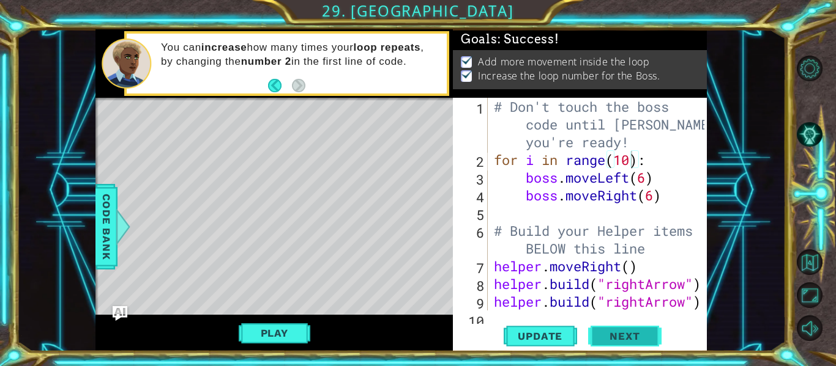
click at [621, 335] on span "Next" at bounding box center [624, 337] width 54 height 12
click at [616, 333] on body "1 ההההההההההההההההההההההההההההההההההההההההההההההההההההההההההההההההההההההההההההה…" at bounding box center [418, 183] width 836 height 366
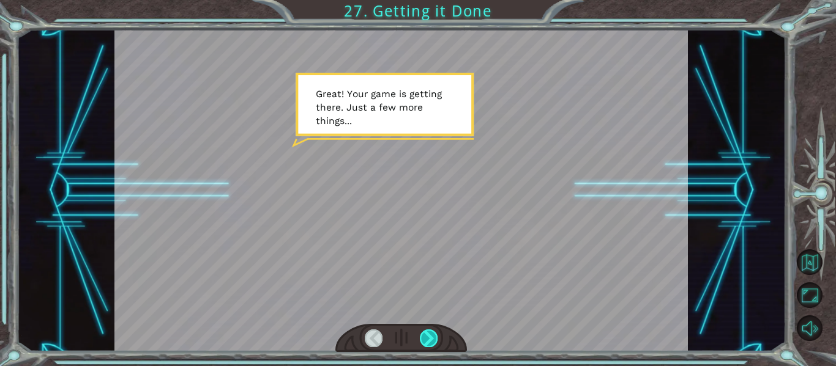
click at [429, 335] on div at bounding box center [429, 338] width 18 height 17
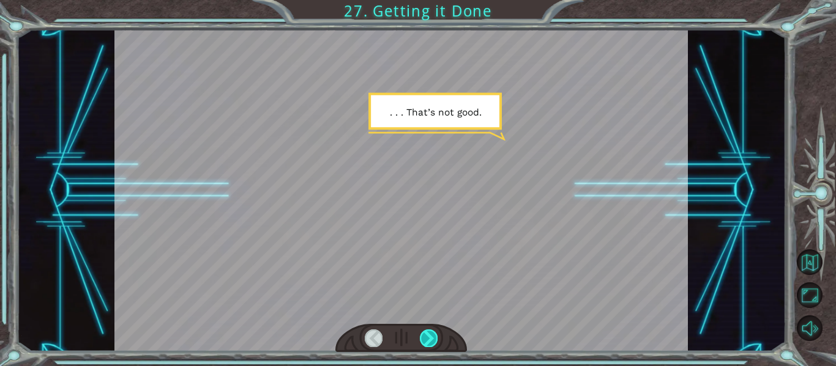
click at [425, 340] on div at bounding box center [429, 338] width 18 height 17
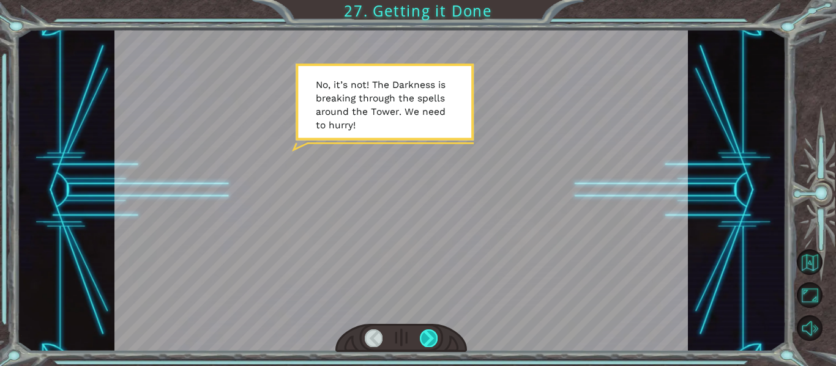
click at [433, 332] on div at bounding box center [429, 338] width 18 height 17
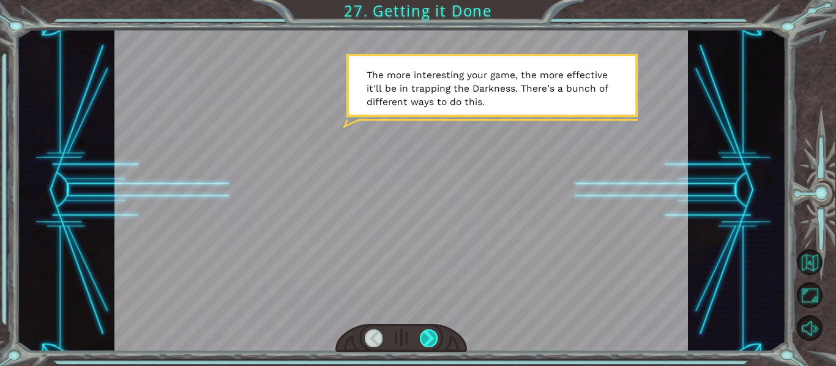
click at [429, 333] on div at bounding box center [429, 338] width 18 height 17
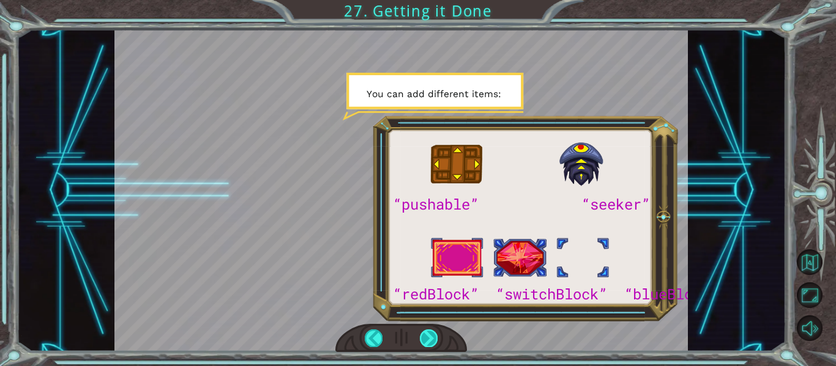
click at [433, 333] on div at bounding box center [429, 338] width 18 height 17
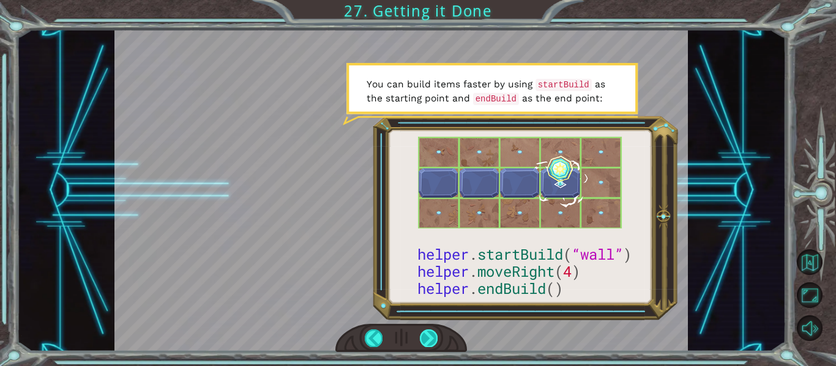
click at [433, 333] on div at bounding box center [429, 338] width 18 height 17
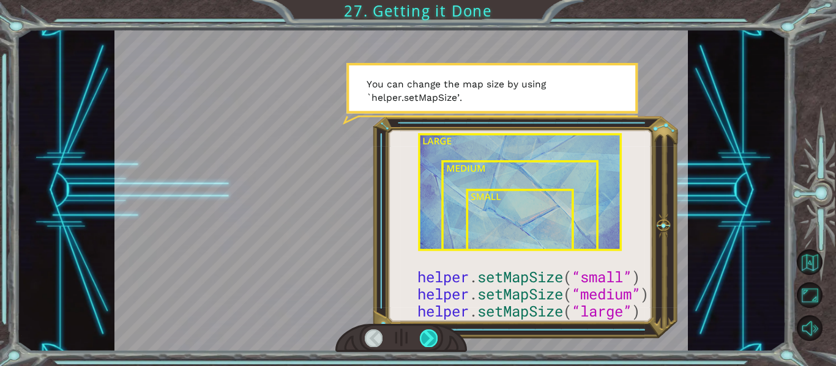
click at [432, 332] on div at bounding box center [429, 338] width 18 height 17
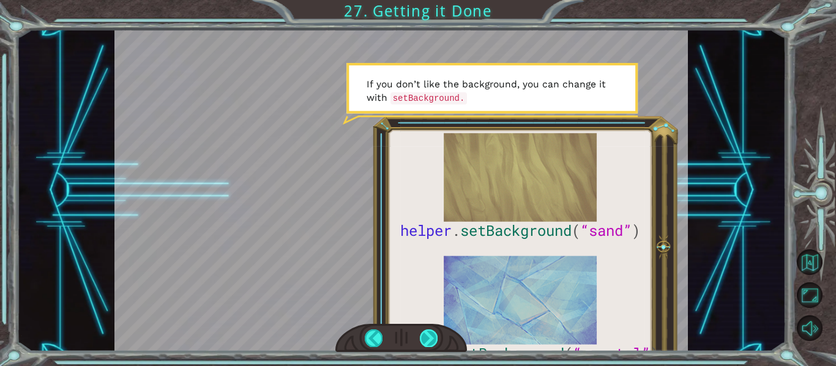
click at [432, 336] on div at bounding box center [429, 338] width 18 height 17
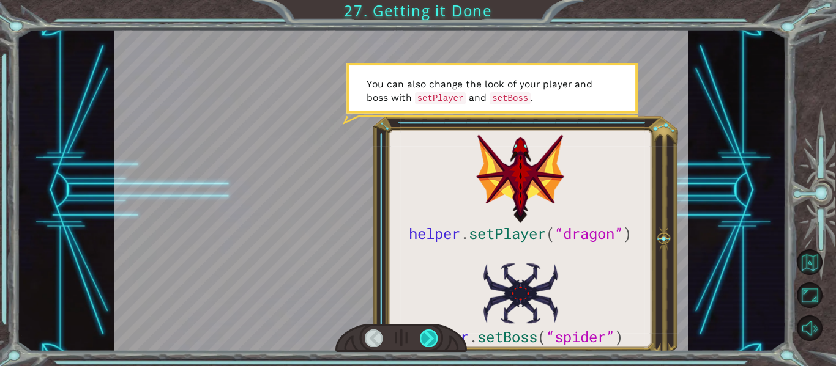
click at [432, 336] on div at bounding box center [429, 338] width 18 height 17
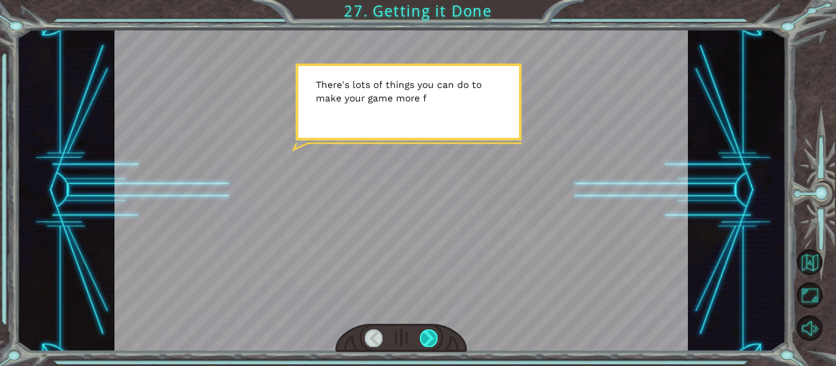
click at [432, 336] on div at bounding box center [429, 338] width 18 height 17
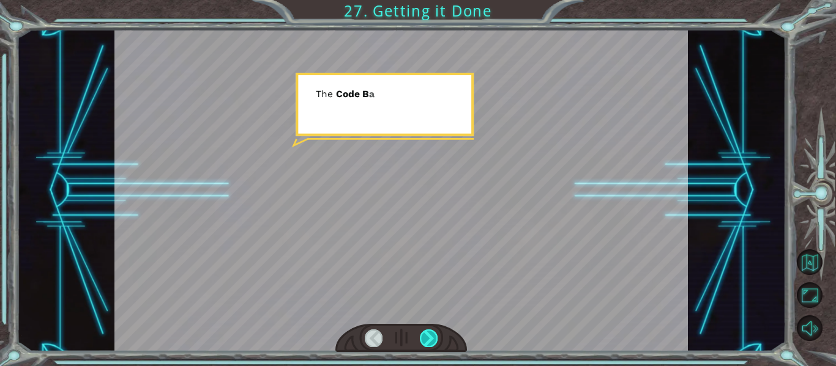
click at [432, 336] on div at bounding box center [429, 338] width 18 height 17
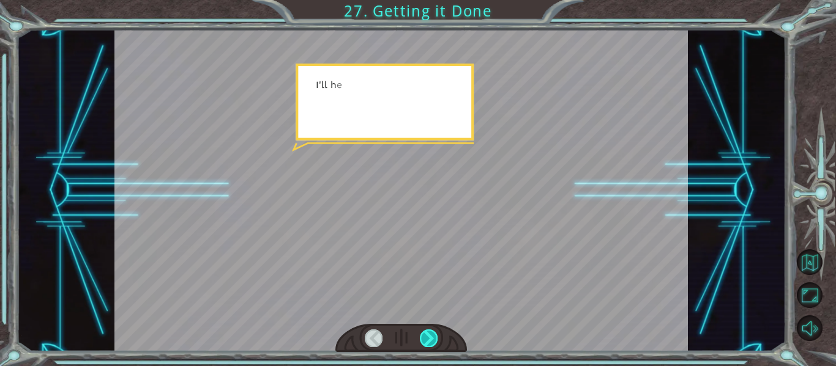
click at [432, 336] on div at bounding box center [429, 338] width 18 height 17
